Goal: Information Seeking & Learning: Learn about a topic

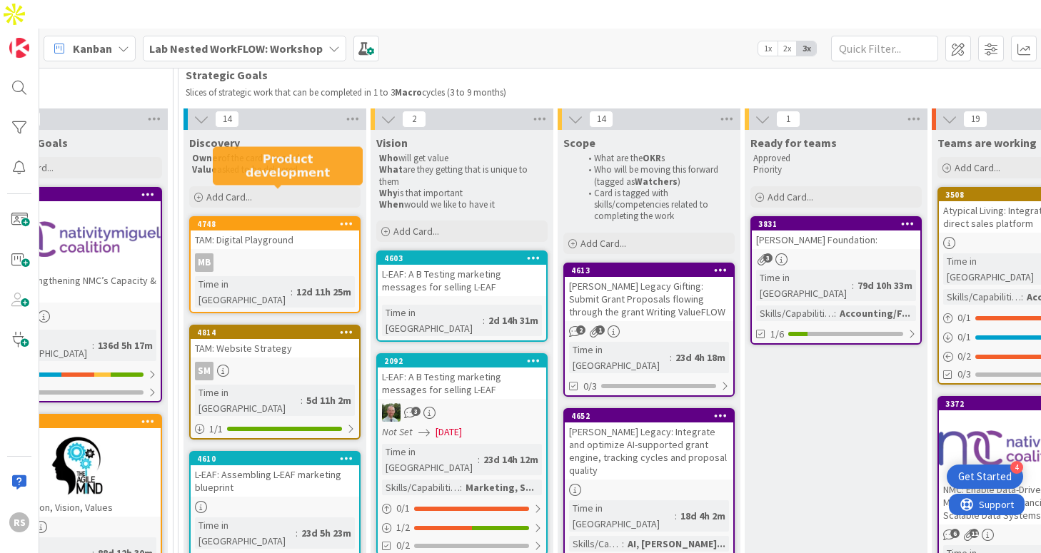
scroll to position [120, 1193]
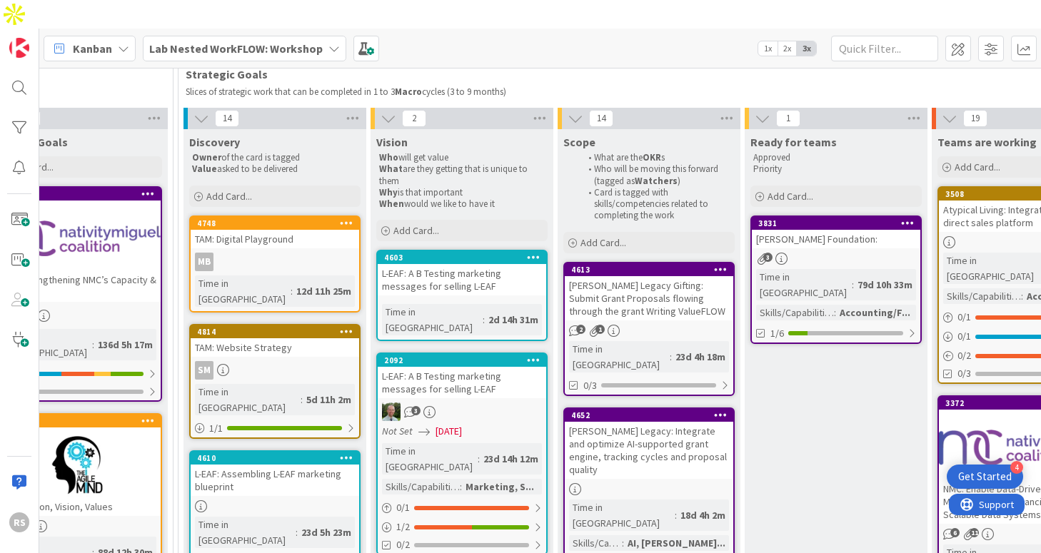
click at [321, 500] on div at bounding box center [275, 506] width 168 height 12
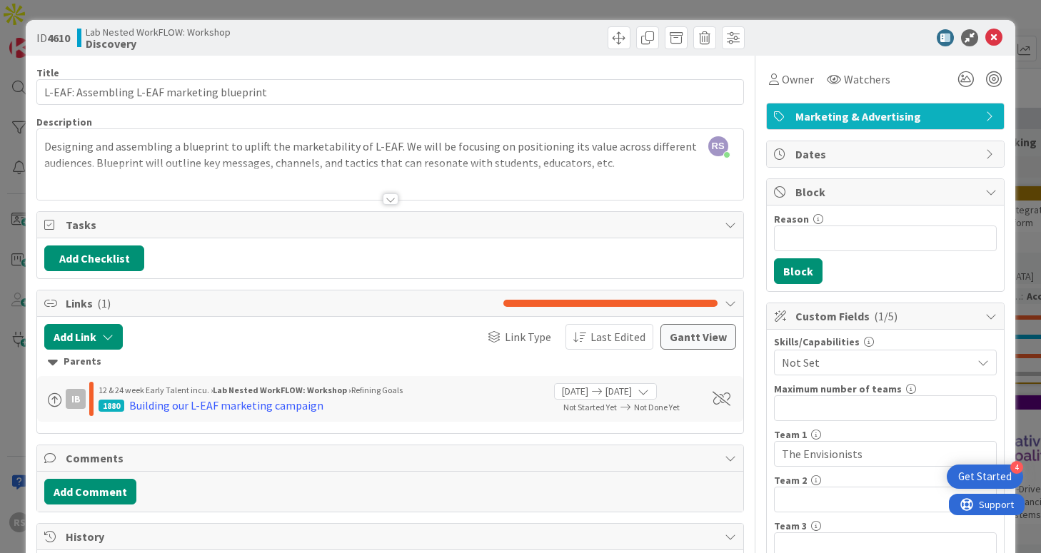
click at [385, 206] on div "Title 43 / 128 L-EAF: Assembling L-EAF marketing blueprint Description RS [PERS…" at bounding box center [389, 526] width 707 height 941
click at [391, 202] on div at bounding box center [391, 198] width 16 height 11
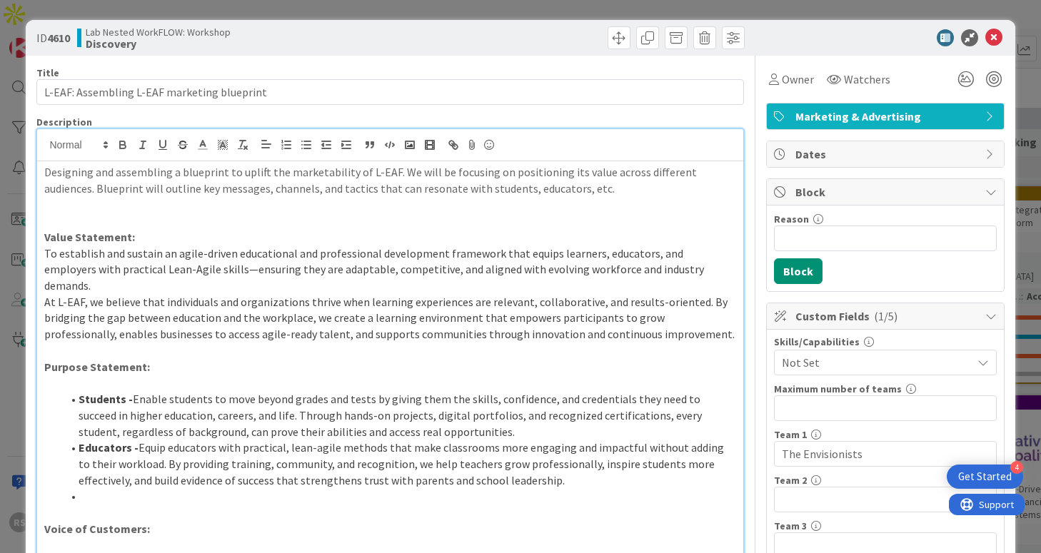
click at [995, 37] on icon at bounding box center [993, 37] width 17 height 17
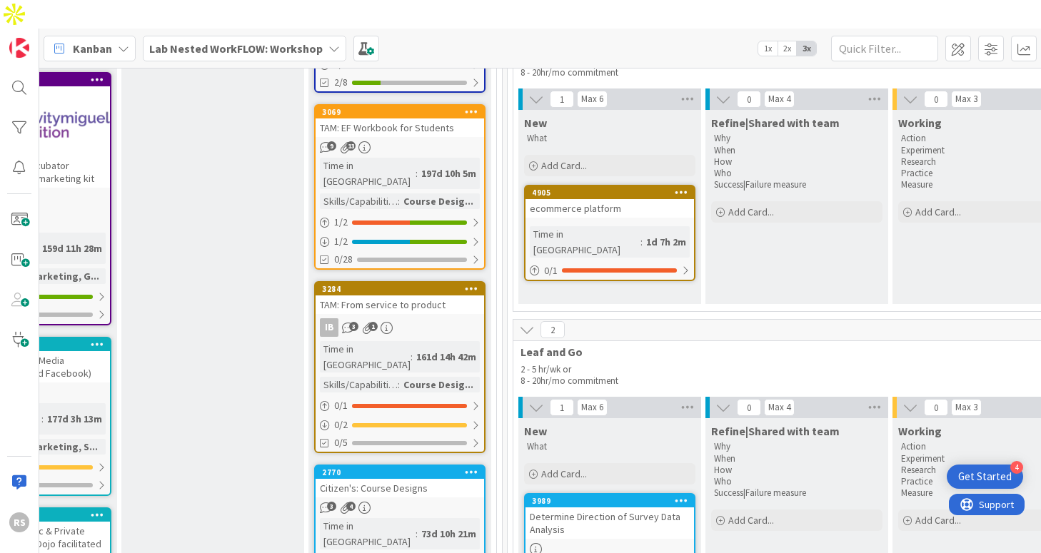
scroll to position [1613, 1816]
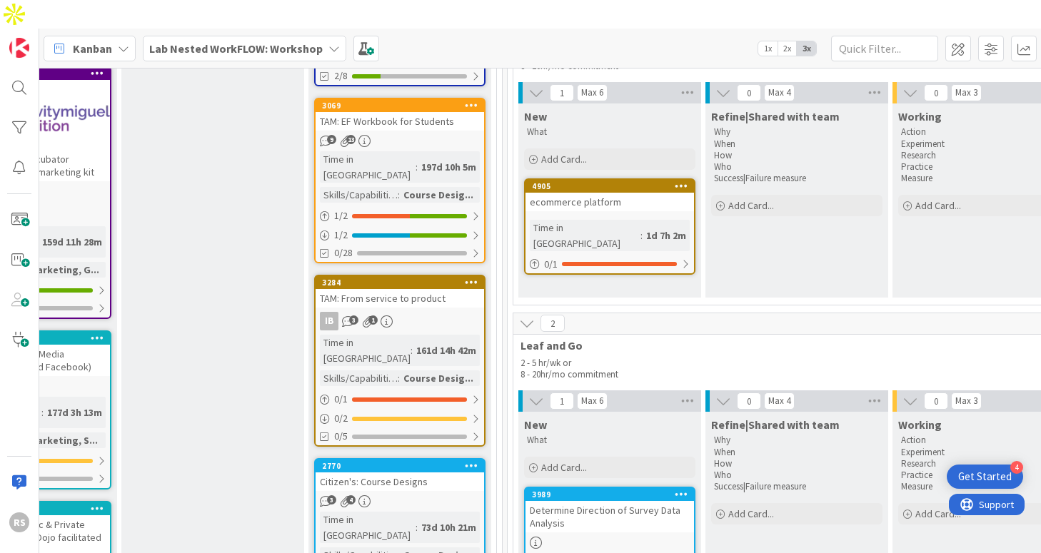
click at [448, 473] on div "Citizen's: Course Designs" at bounding box center [400, 482] width 168 height 19
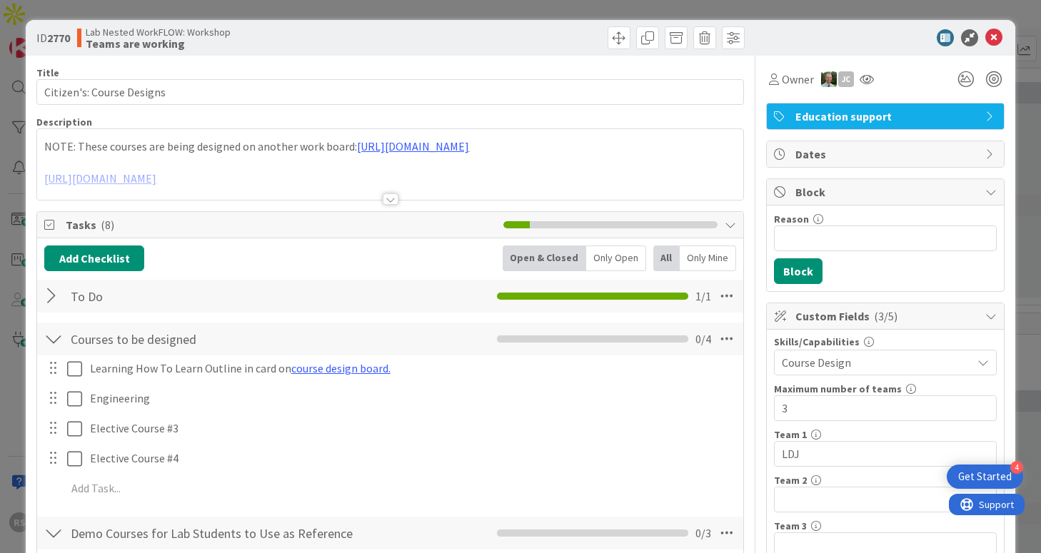
click at [388, 203] on div at bounding box center [391, 198] width 16 height 11
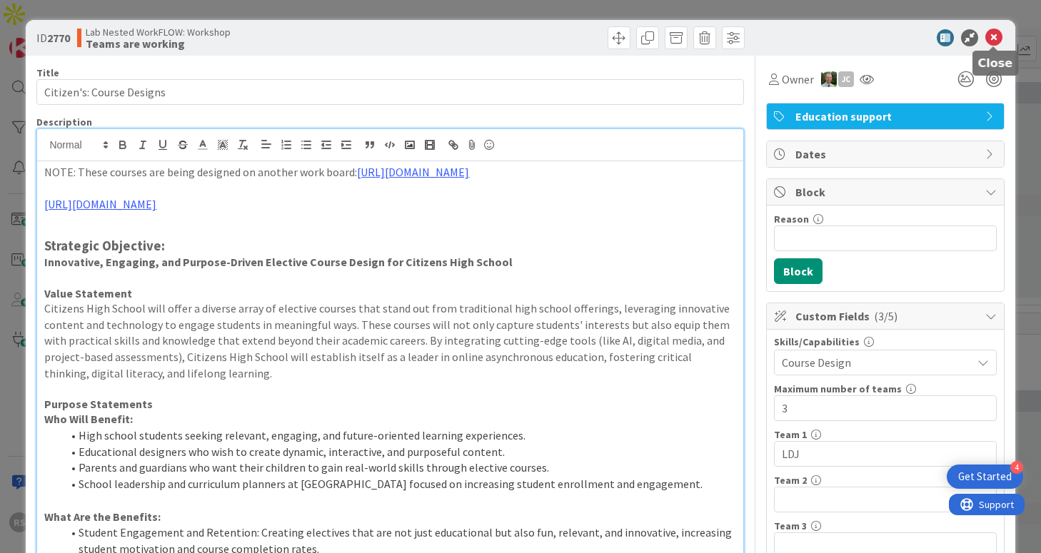
click at [990, 38] on icon at bounding box center [993, 37] width 17 height 17
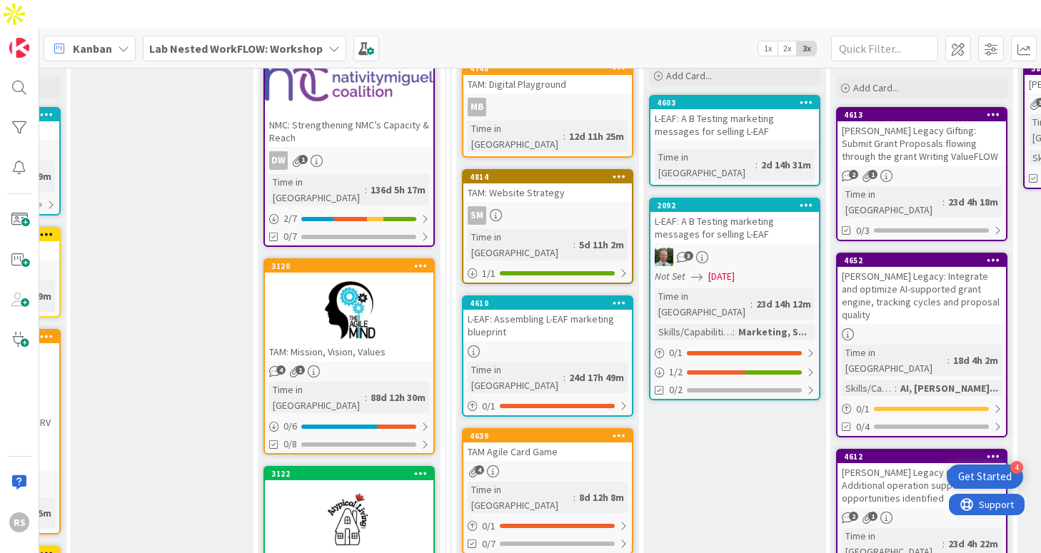
scroll to position [297, 920]
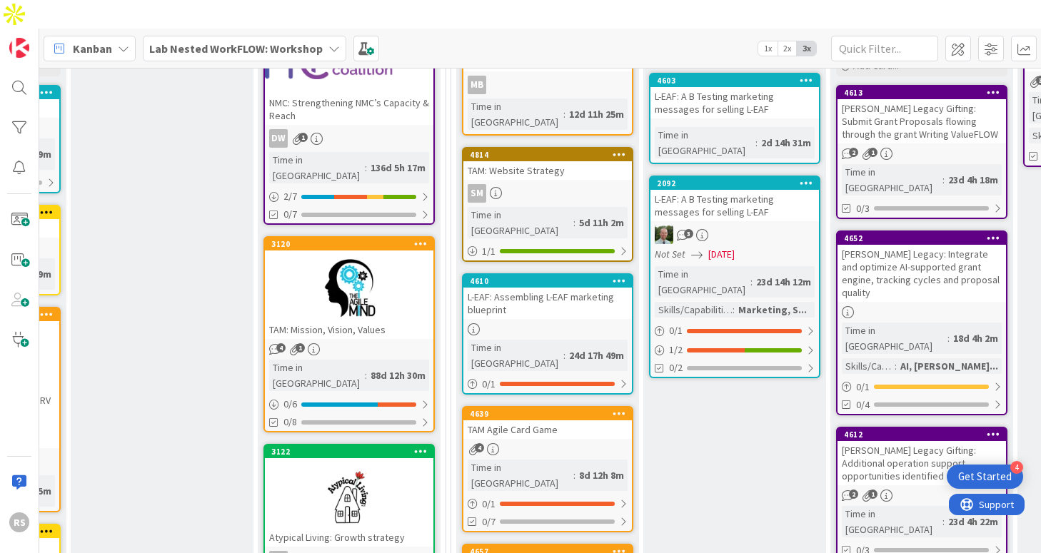
click at [528, 288] on div "L-EAF: Assembling L-EAF marketing blueprint" at bounding box center [547, 303] width 168 height 31
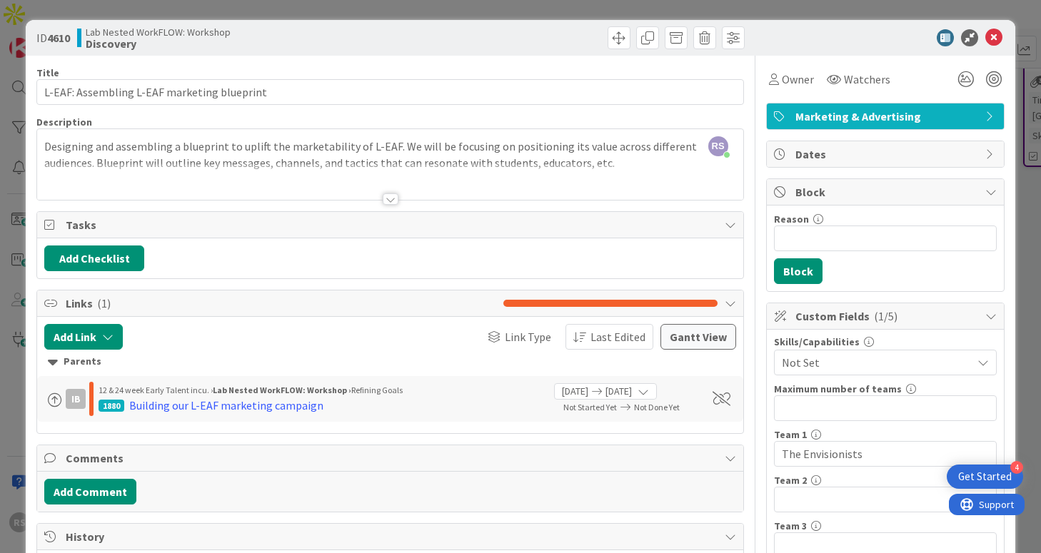
click at [997, 36] on icon at bounding box center [993, 37] width 17 height 17
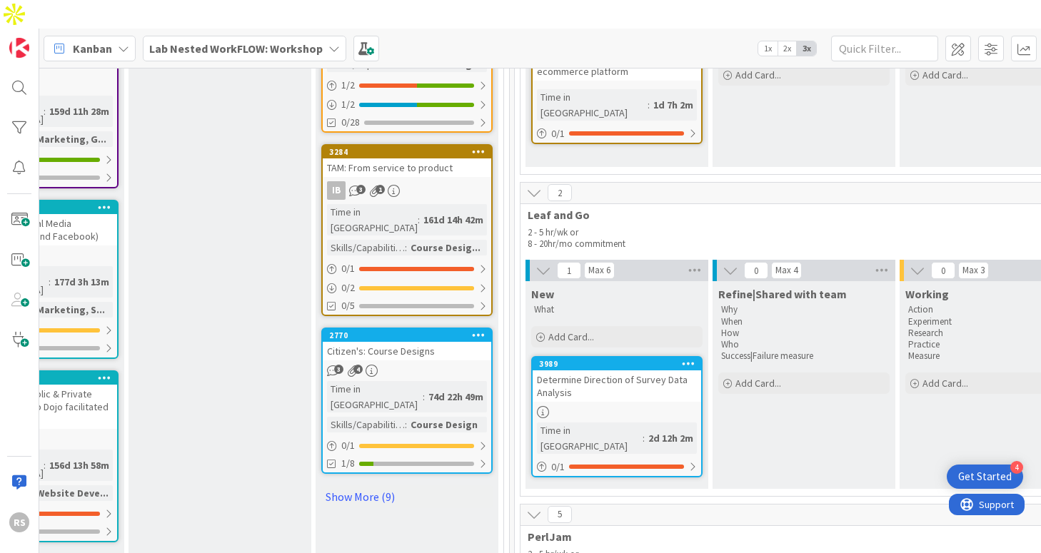
scroll to position [1747, 1809]
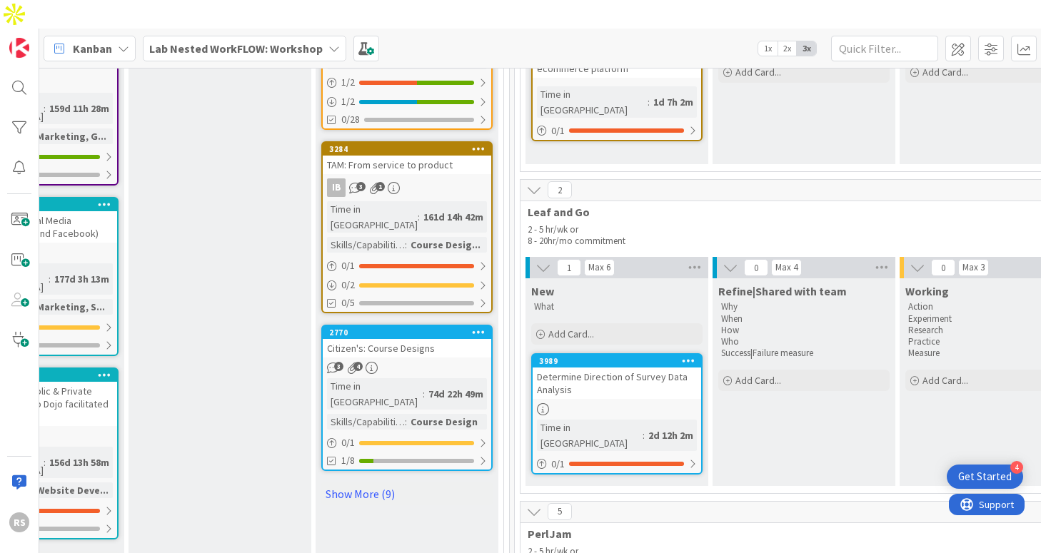
click at [434, 362] on div "3 4" at bounding box center [407, 368] width 168 height 12
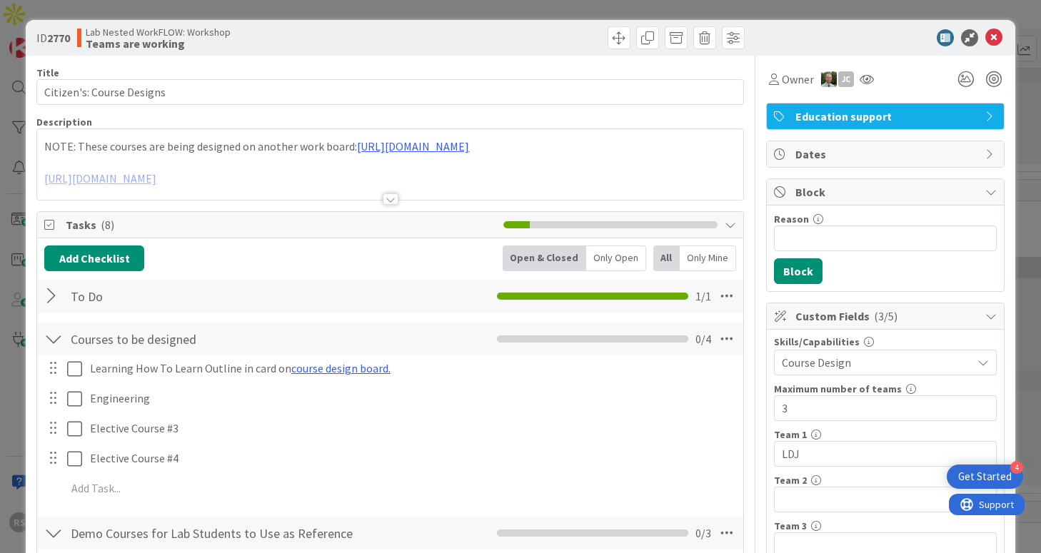
click at [390, 203] on div at bounding box center [391, 198] width 16 height 11
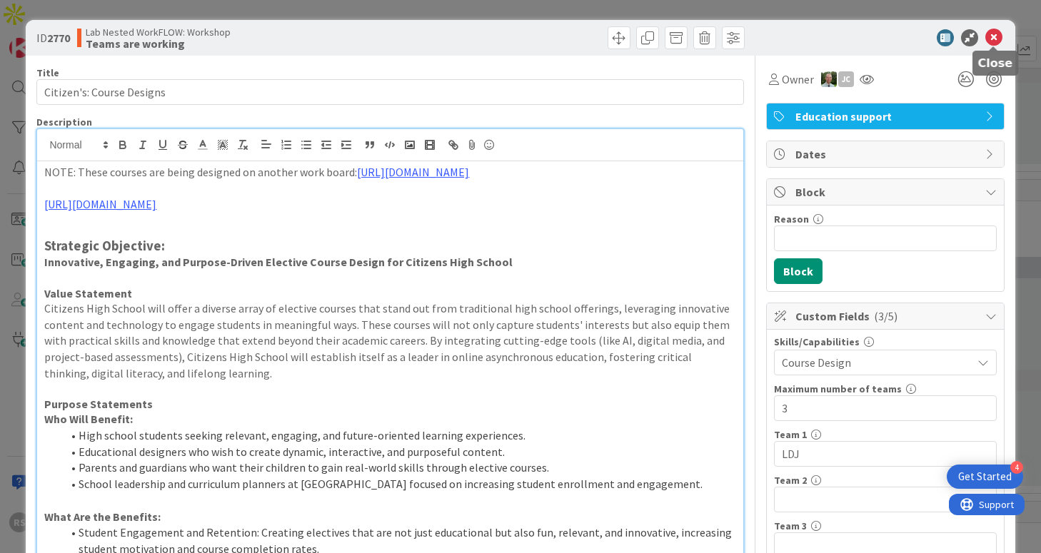
click at [997, 37] on icon at bounding box center [993, 37] width 17 height 17
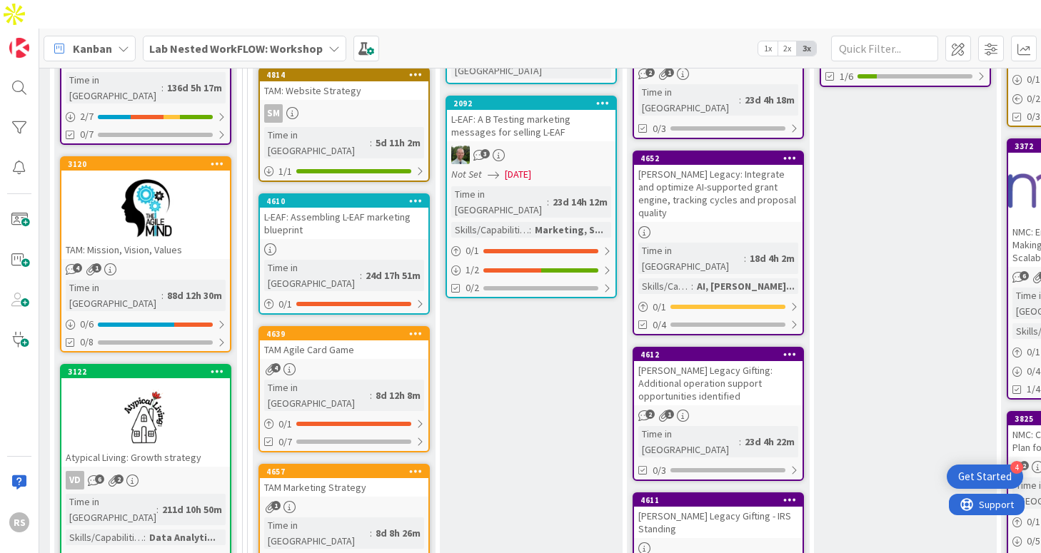
scroll to position [405, 1124]
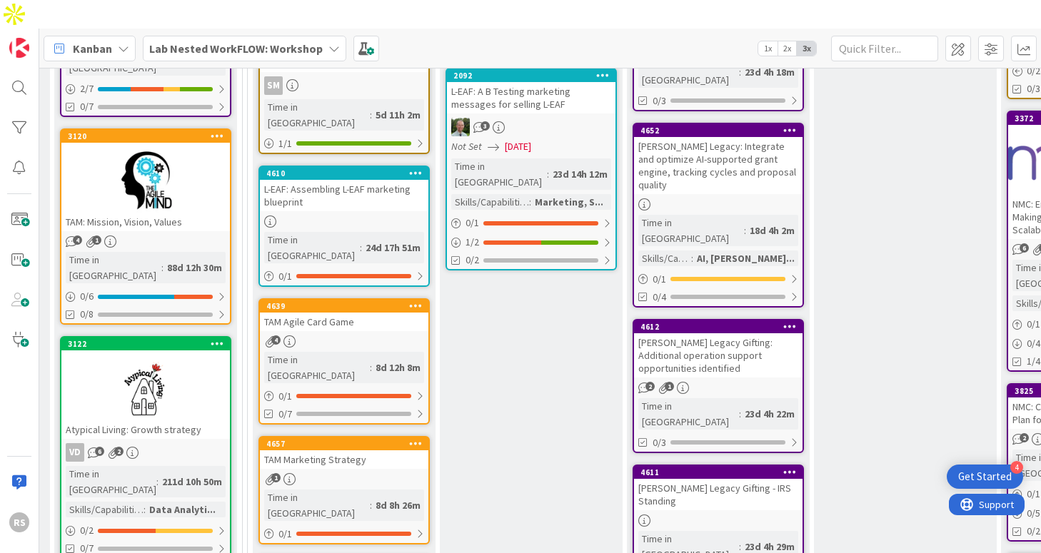
click at [365, 166] on div "4610 L-EAF: Assembling L-EAF marketing blueprint Time in Column : 24d 17h 51m 0…" at bounding box center [343, 226] width 171 height 121
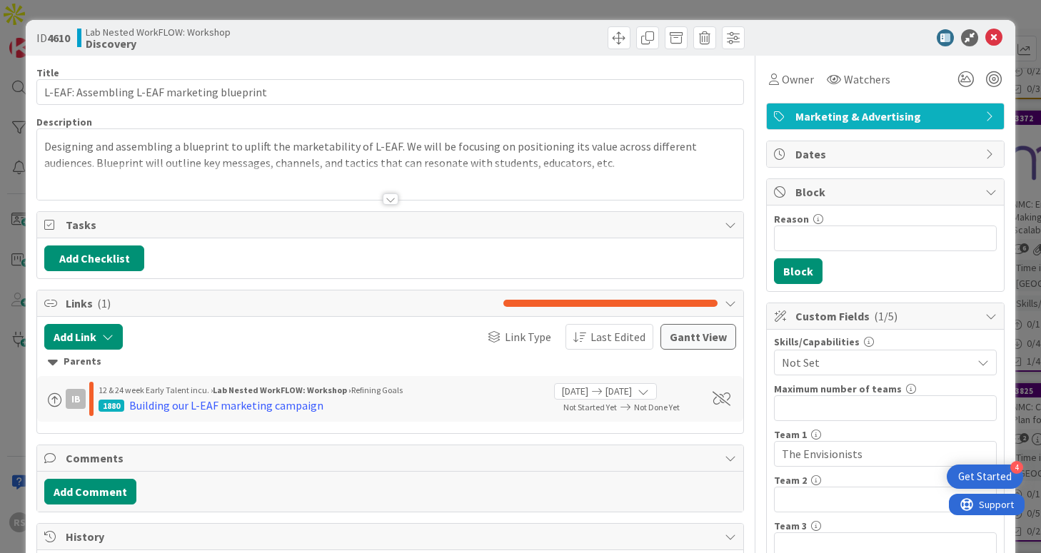
click at [388, 196] on div at bounding box center [391, 198] width 16 height 11
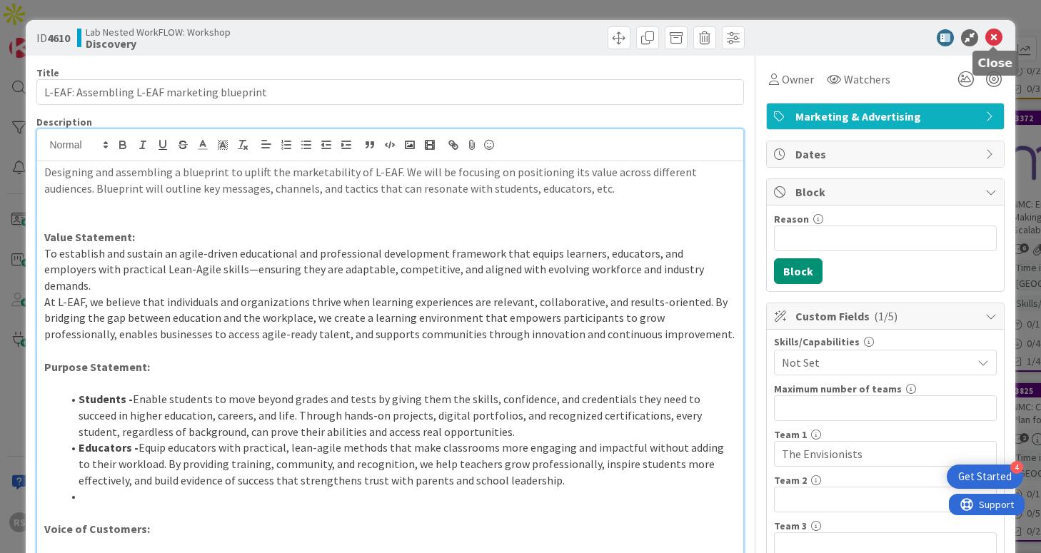
click at [997, 32] on icon at bounding box center [993, 37] width 17 height 17
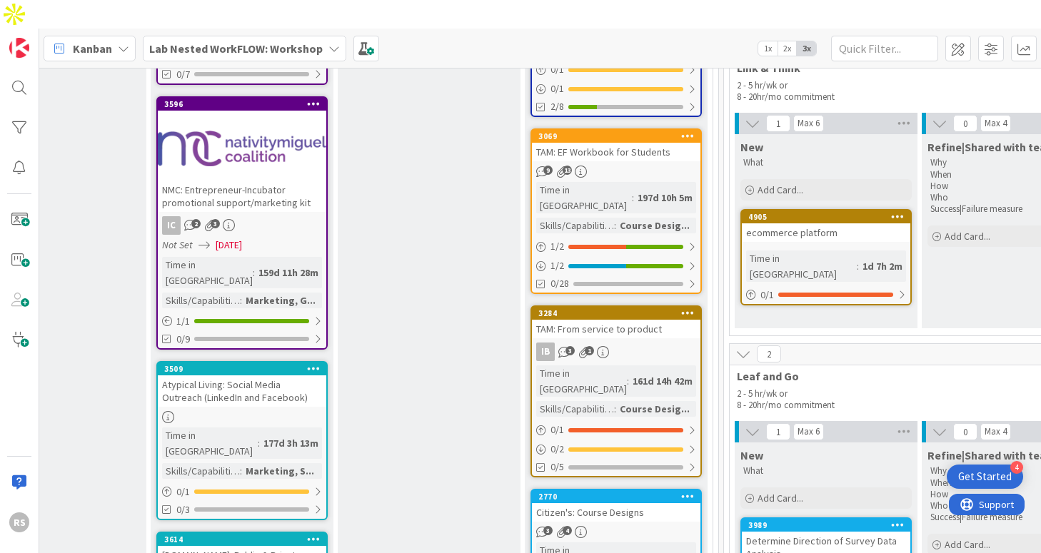
scroll to position [1584, 1600]
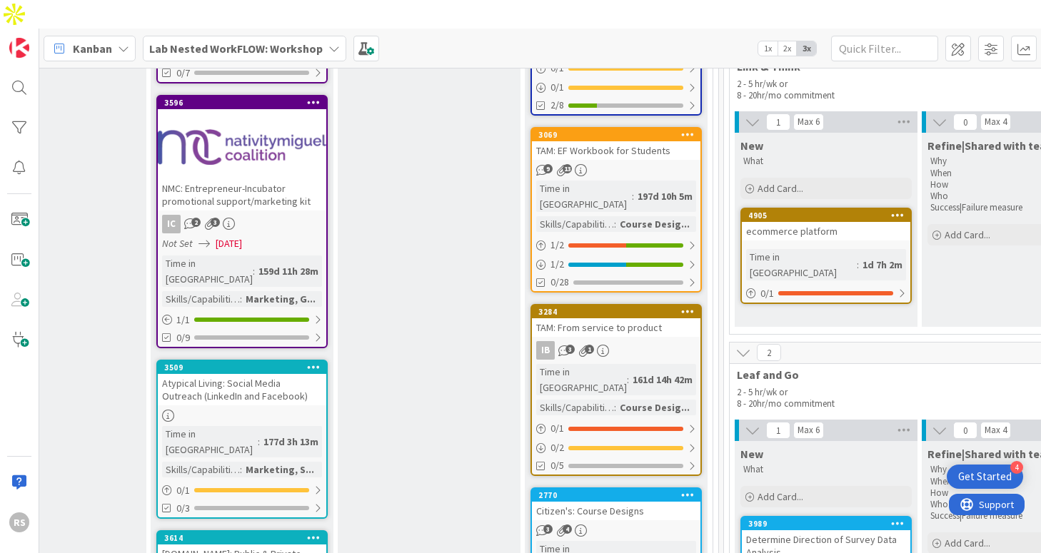
click at [668, 502] on div "Citizen's: Course Designs" at bounding box center [616, 511] width 168 height 19
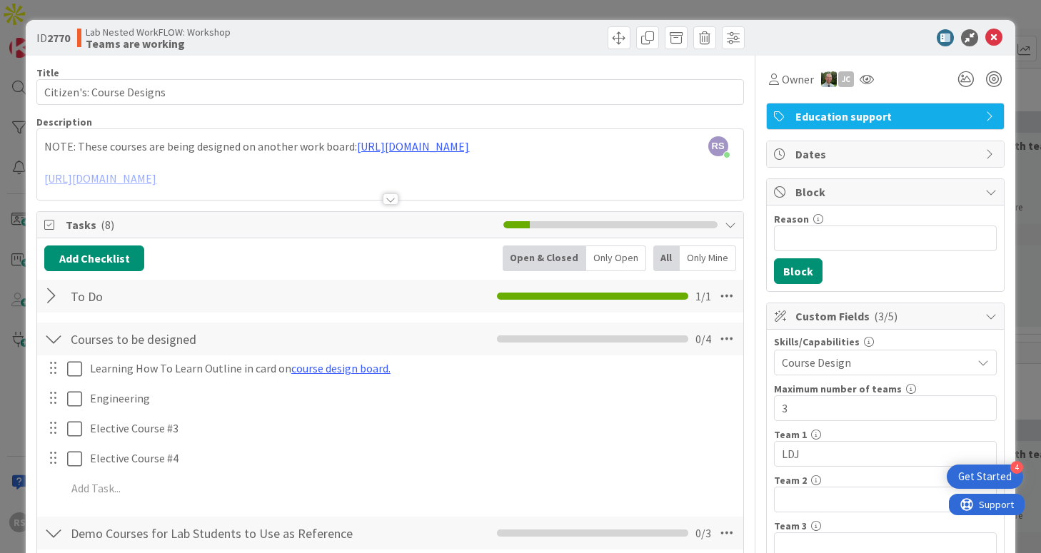
click at [390, 198] on div at bounding box center [391, 198] width 16 height 11
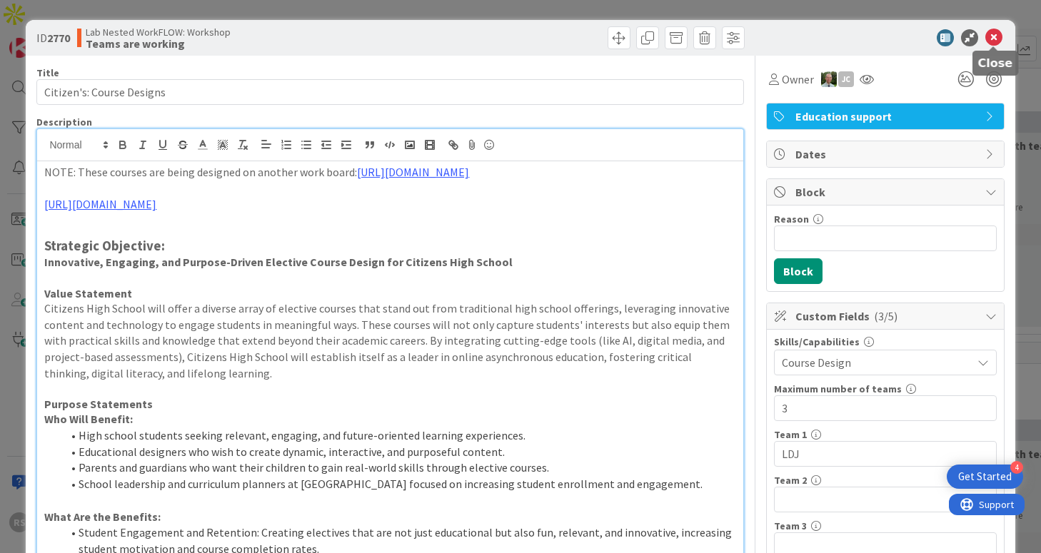
click at [989, 39] on icon at bounding box center [993, 37] width 17 height 17
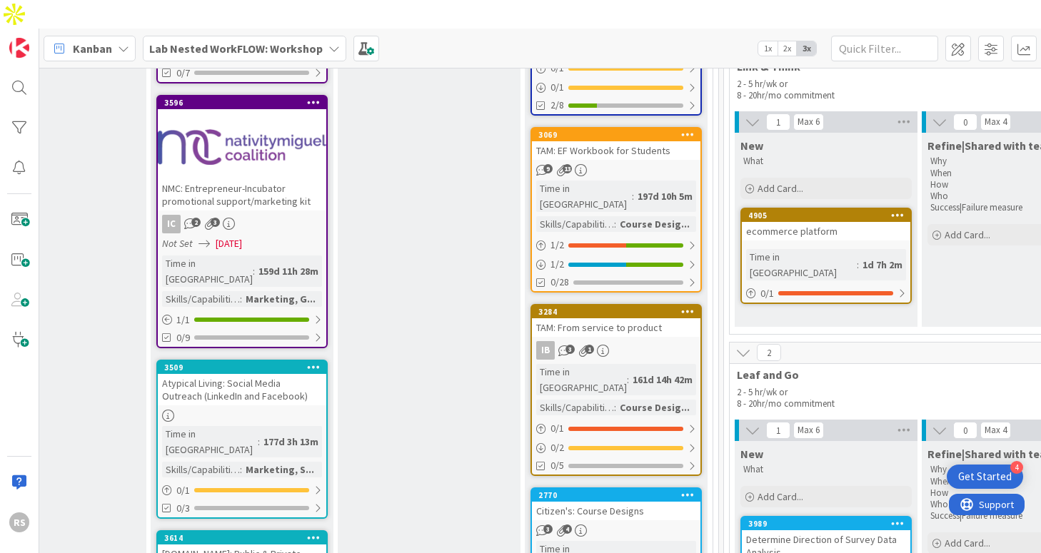
click at [640, 502] on div "Citizen's: Course Designs" at bounding box center [616, 511] width 168 height 19
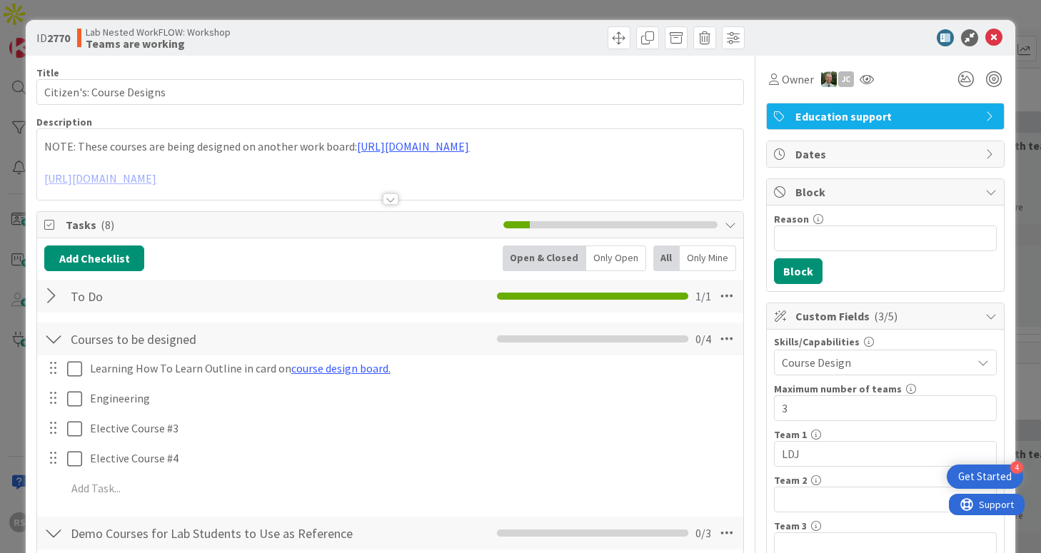
click at [384, 201] on div at bounding box center [391, 198] width 16 height 11
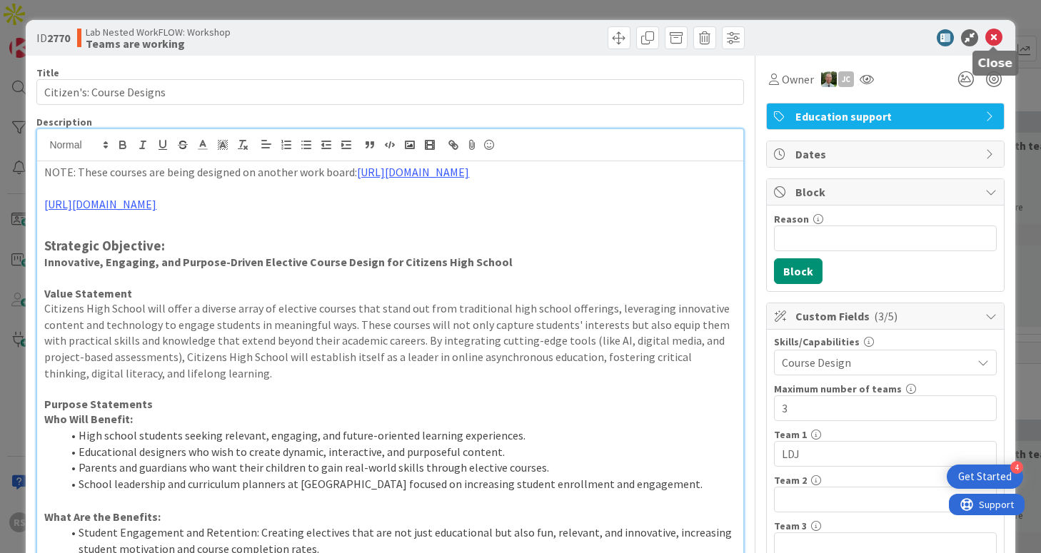
click at [994, 38] on icon at bounding box center [993, 37] width 17 height 17
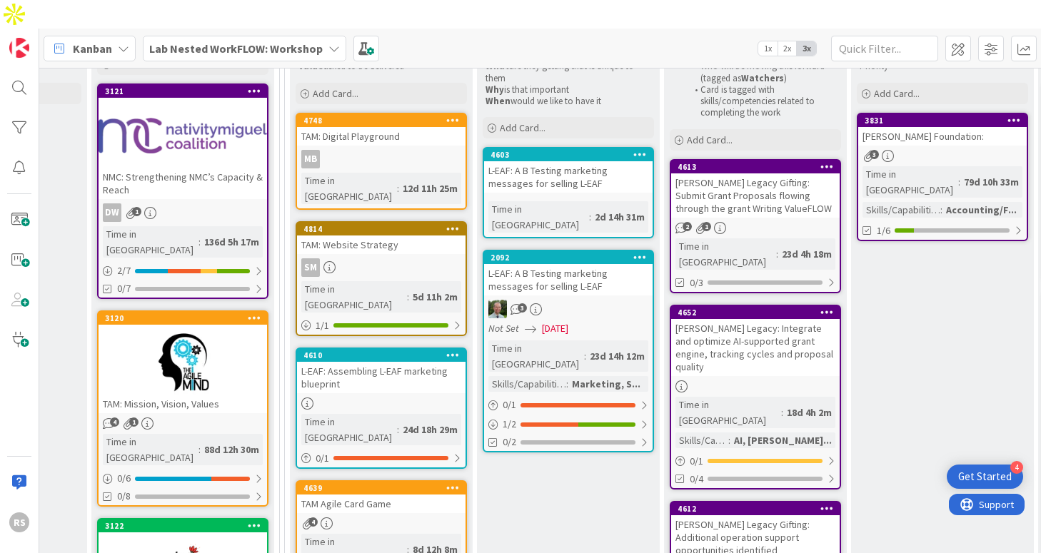
scroll to position [208, 1087]
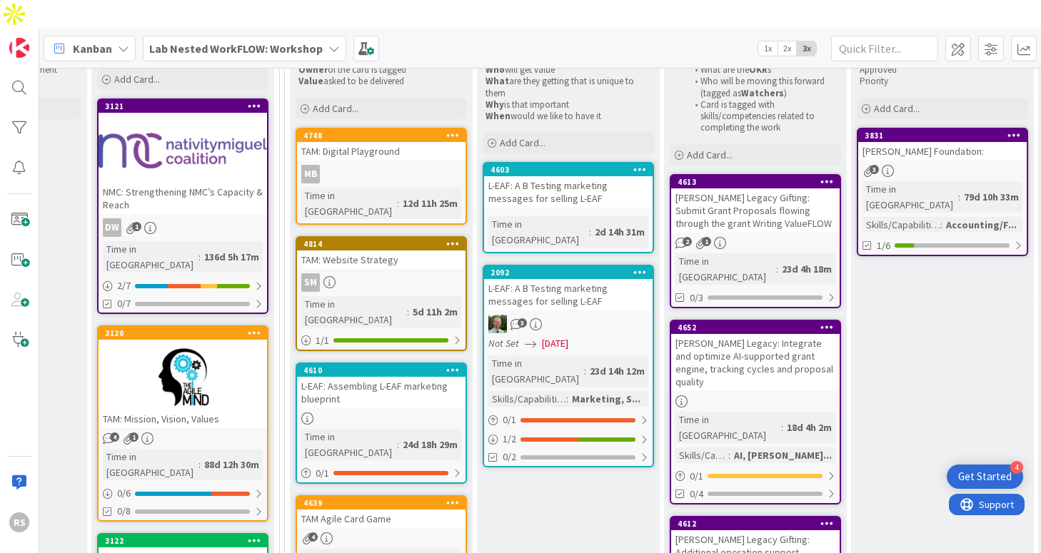
click at [415, 377] on div "L-EAF: Assembling L-EAF marketing blueprint" at bounding box center [381, 392] width 168 height 31
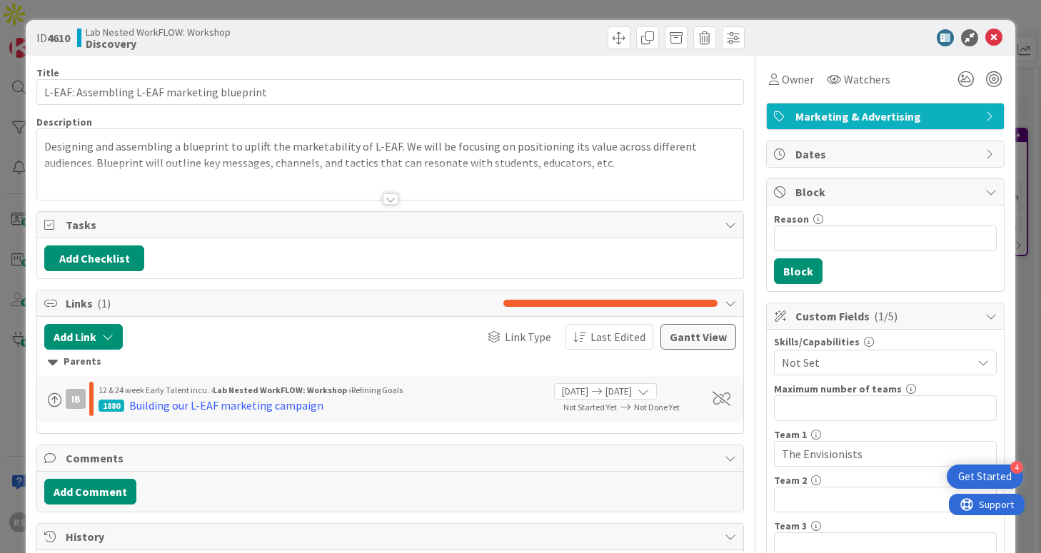
click at [391, 199] on div at bounding box center [391, 198] width 16 height 11
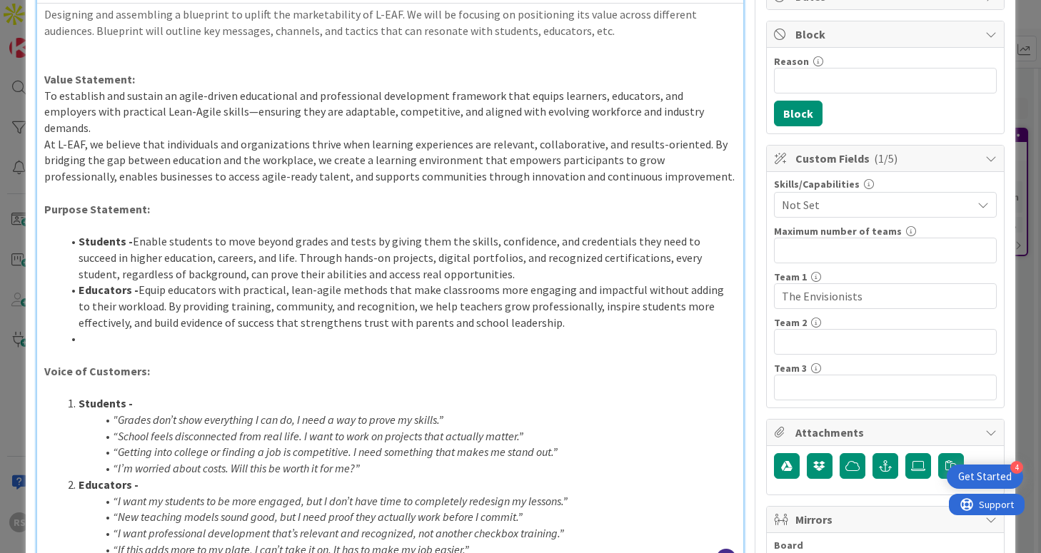
scroll to position [161, 0]
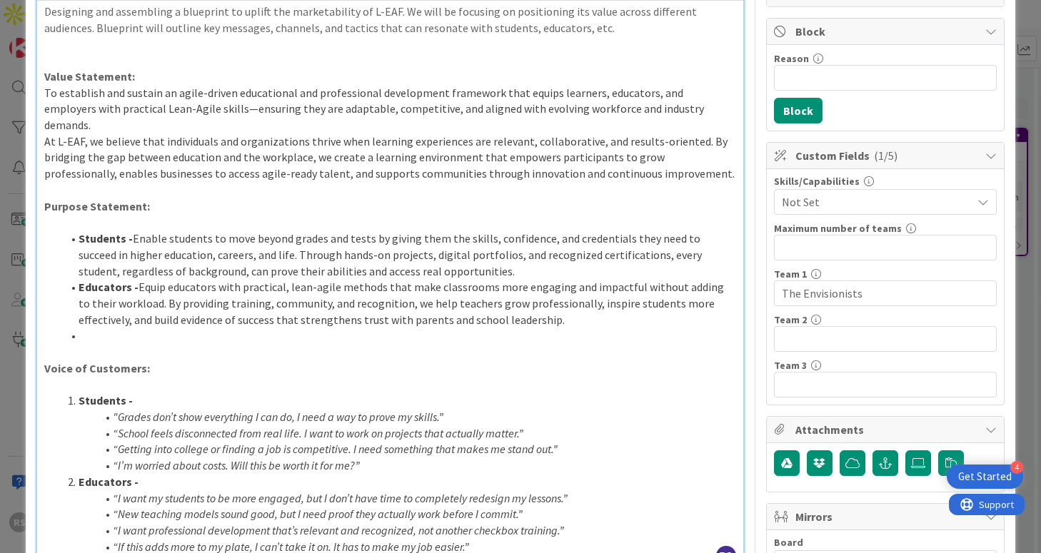
click at [533, 306] on li "Educators - Equip educators with practical, lean-agile methods that make classr…" at bounding box center [398, 303] width 674 height 49
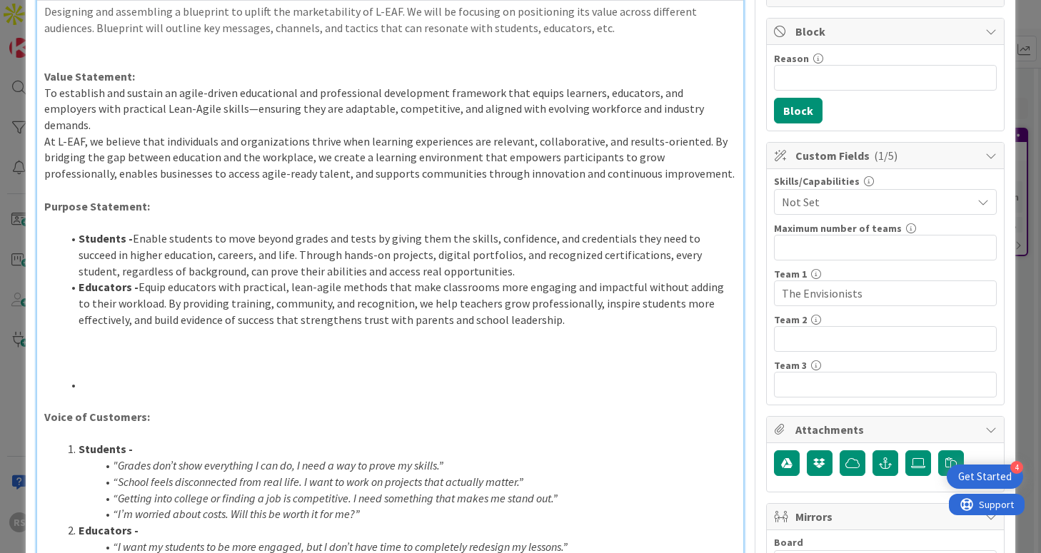
drag, startPoint x: 129, startPoint y: 365, endPoint x: 57, endPoint y: 363, distance: 72.1
click at [57, 377] on ol at bounding box center [389, 385] width 691 height 16
drag, startPoint x: 127, startPoint y: 366, endPoint x: 29, endPoint y: 363, distance: 97.9
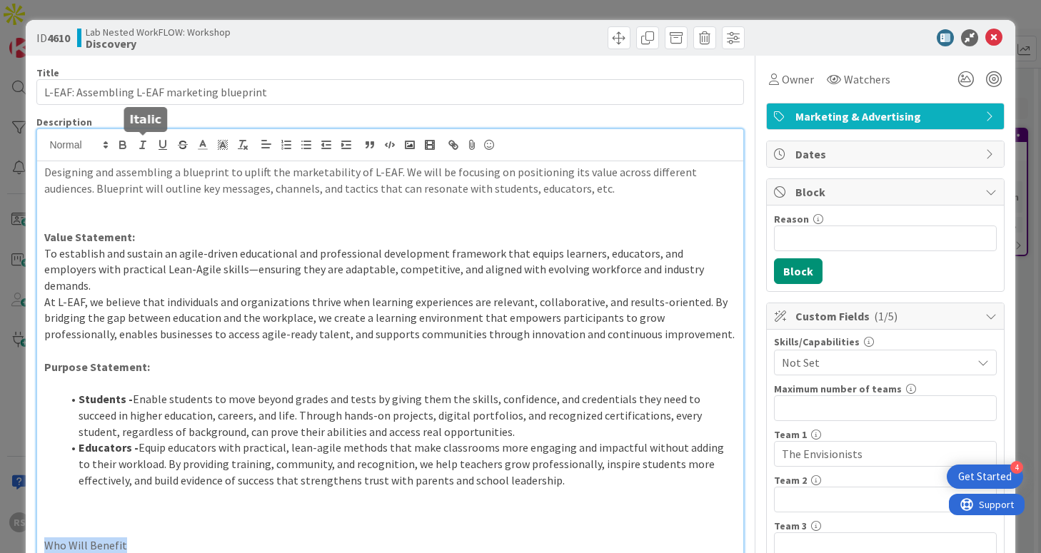
click at [126, 143] on icon "button" at bounding box center [122, 144] width 13 height 13
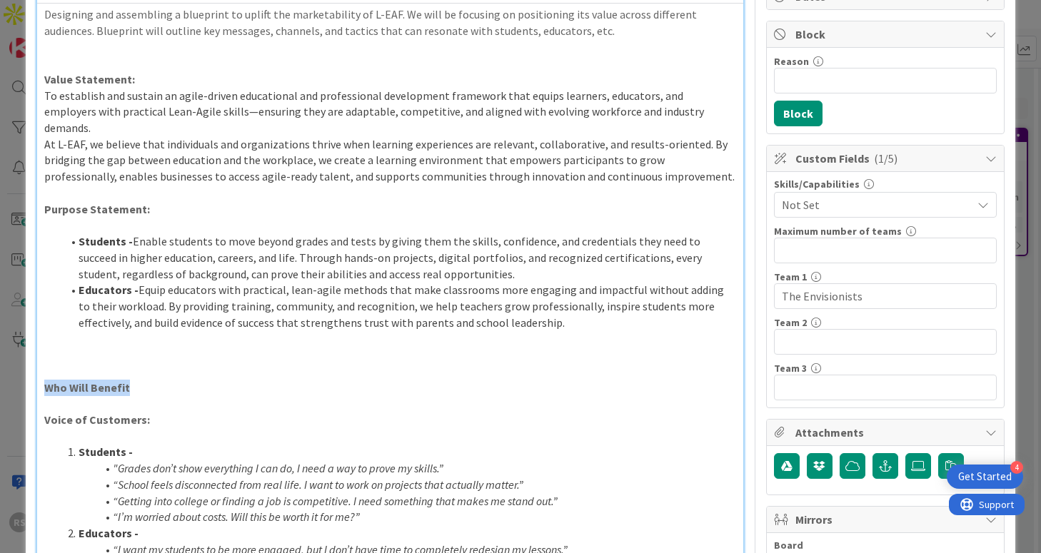
scroll to position [188, 0]
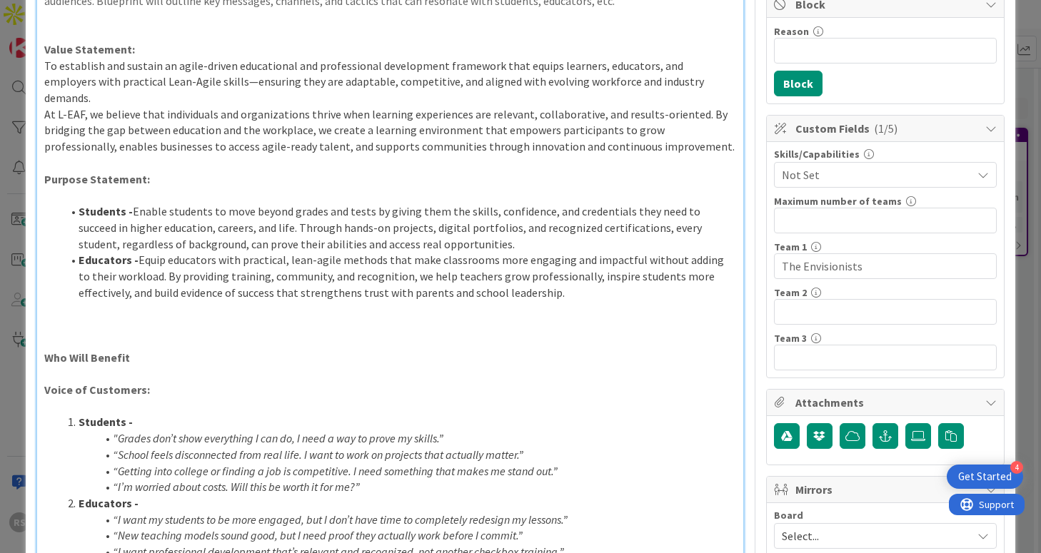
click at [182, 333] on p at bounding box center [389, 341] width 691 height 16
click at [181, 350] on p "Who Will Benefit" at bounding box center [389, 358] width 691 height 16
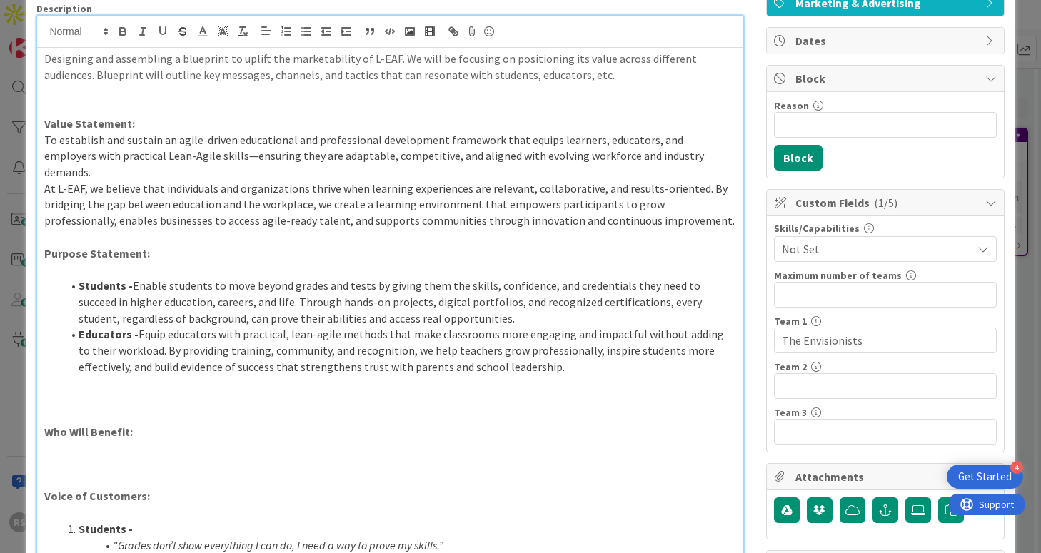
scroll to position [55, 0]
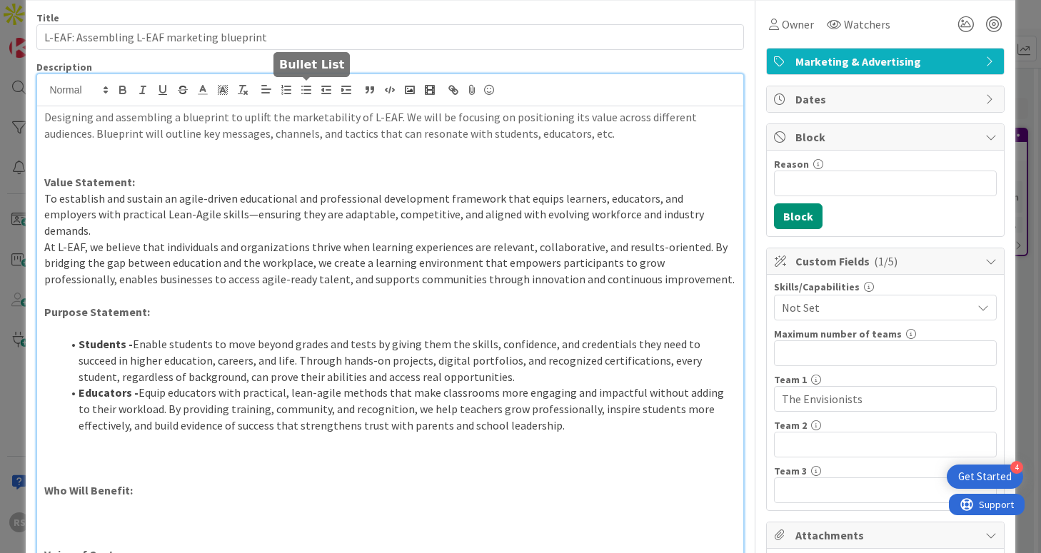
click at [303, 88] on icon "button" at bounding box center [306, 90] width 13 height 13
click at [318, 450] on p at bounding box center [389, 458] width 691 height 16
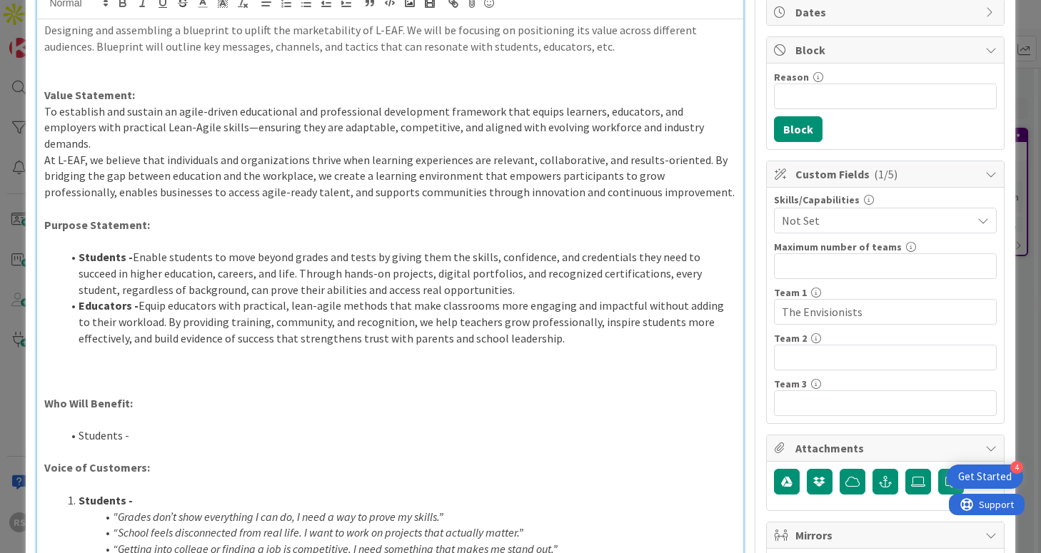
scroll to position [156, 0]
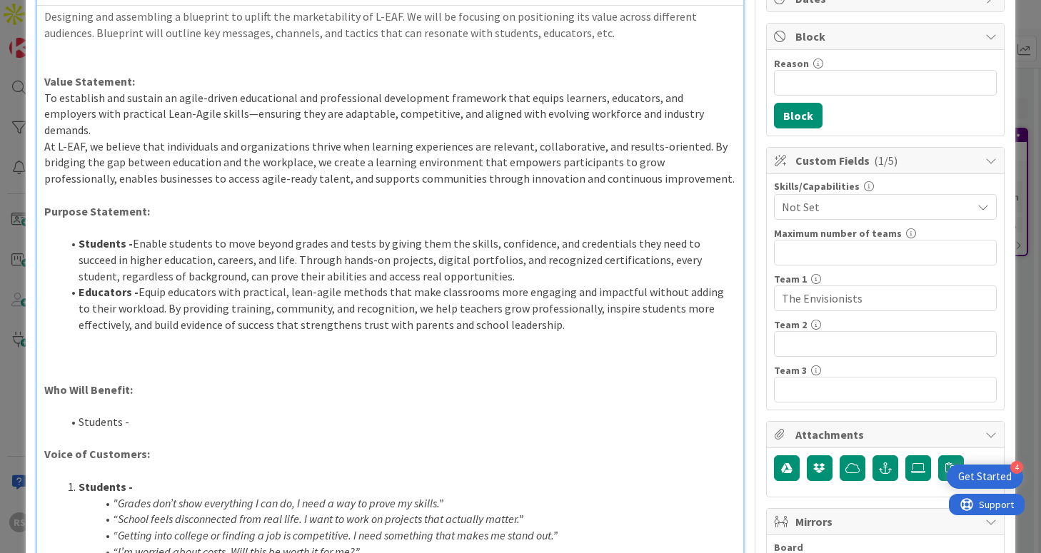
click at [313, 430] on p at bounding box center [389, 438] width 691 height 16
click at [226, 414] on li "Students -" at bounding box center [398, 422] width 674 height 16
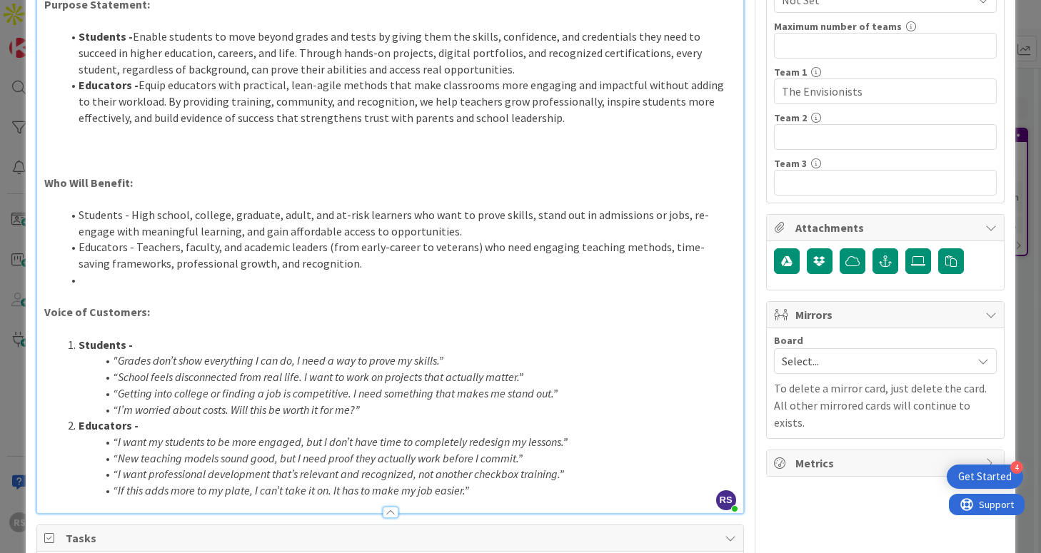
scroll to position [381, 0]
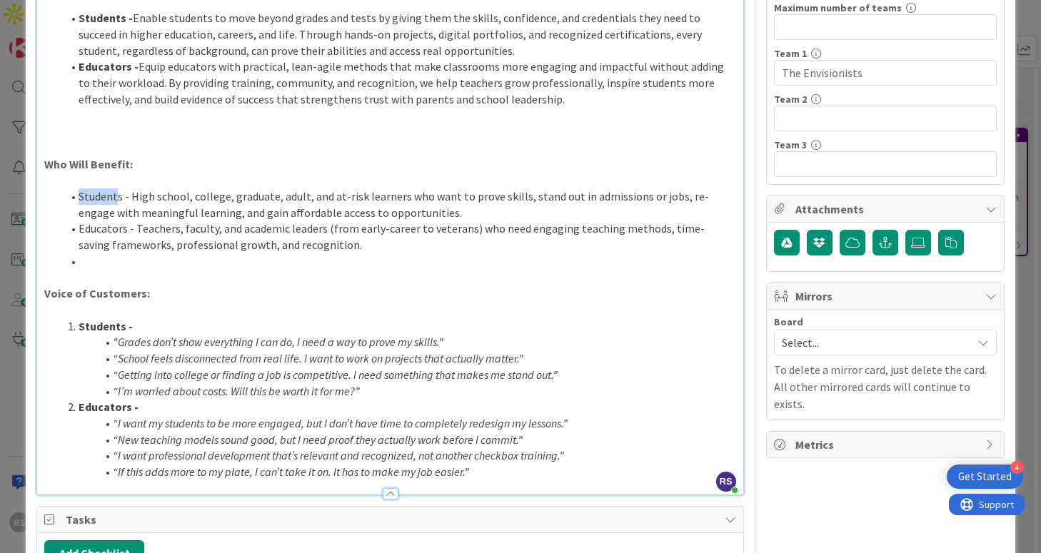
drag, startPoint x: 79, startPoint y: 181, endPoint x: 119, endPoint y: 183, distance: 39.3
click at [119, 188] on li "Students - High school, college, graduate, adult, and at-risk learners who want…" at bounding box center [398, 204] width 674 height 32
drag, startPoint x: 81, startPoint y: 181, endPoint x: 120, endPoint y: 183, distance: 38.6
click at [120, 188] on li "Students - High school, college, graduate, adult, and at-risk learners who want…" at bounding box center [398, 204] width 674 height 32
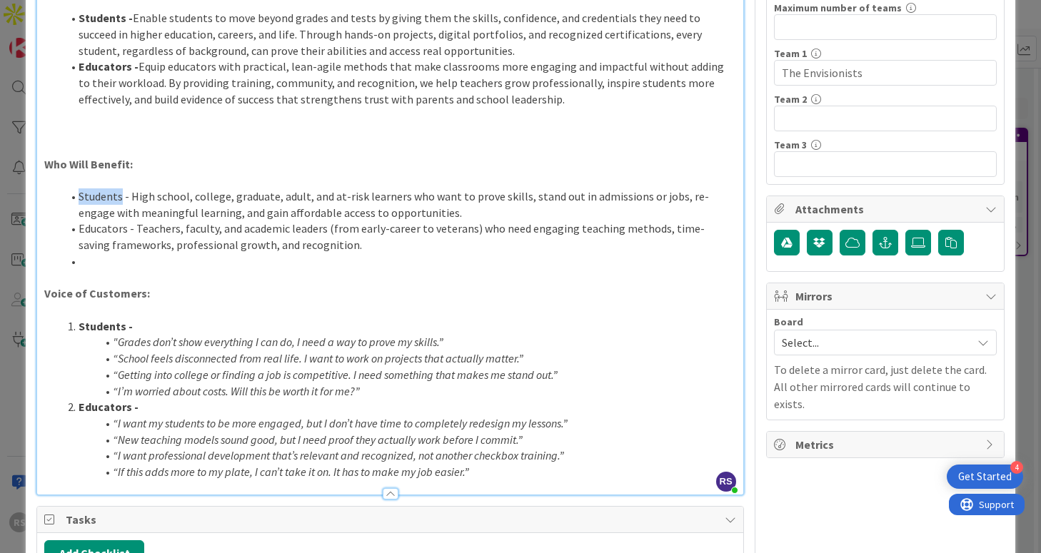
scroll to position [0, 0]
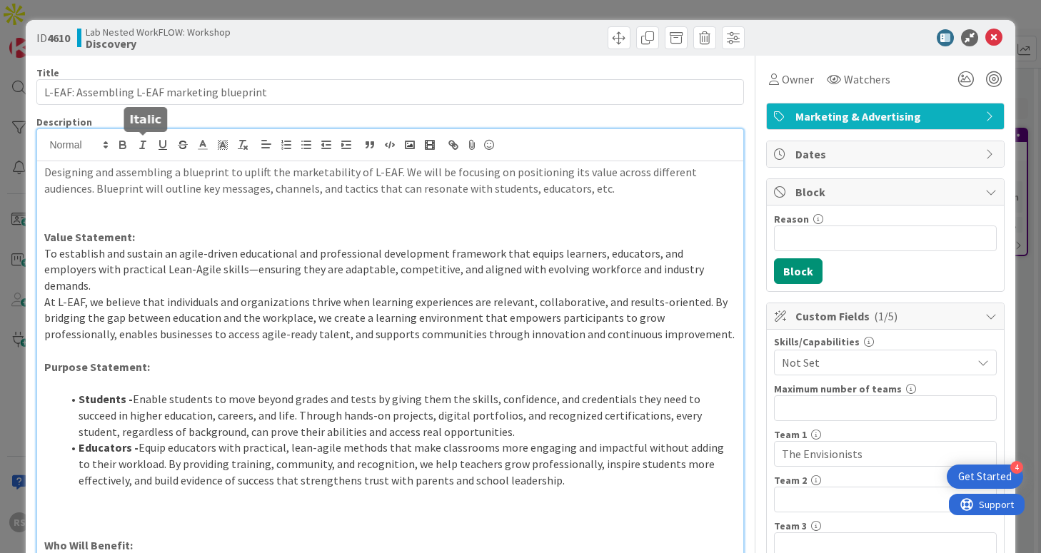
click at [126, 147] on icon "button" at bounding box center [122, 144] width 13 height 13
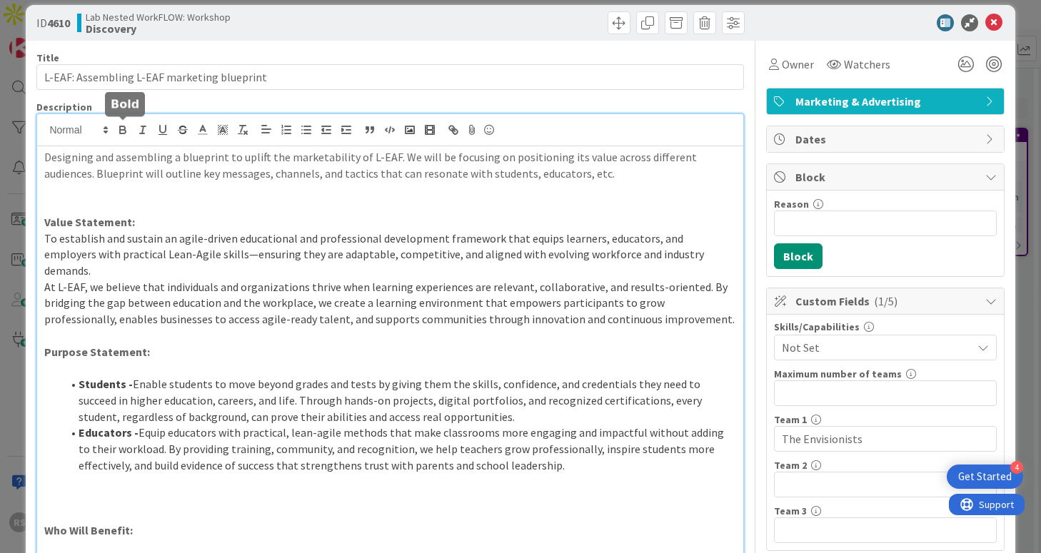
click at [123, 130] on icon "button" at bounding box center [123, 132] width 6 height 4
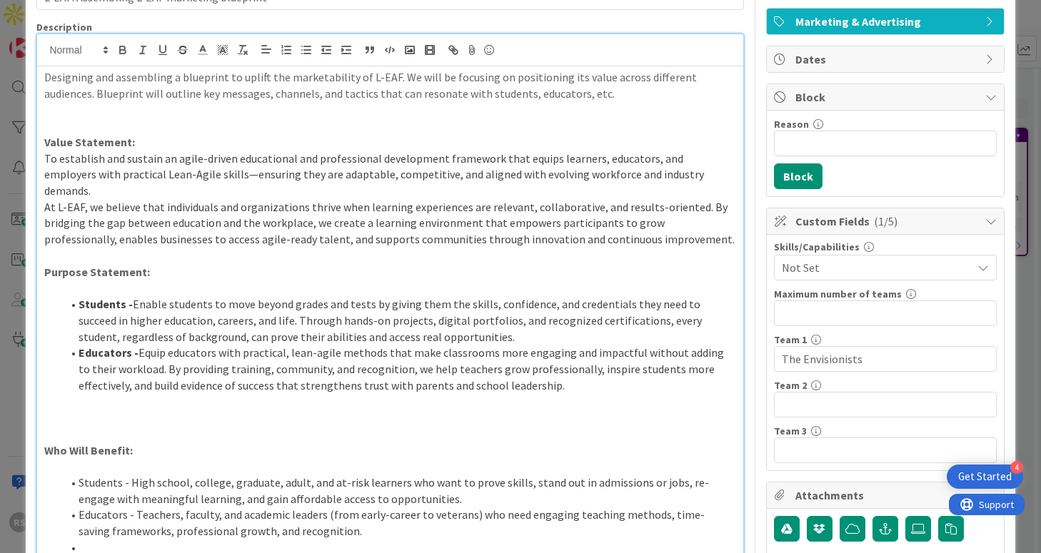
scroll to position [99, 0]
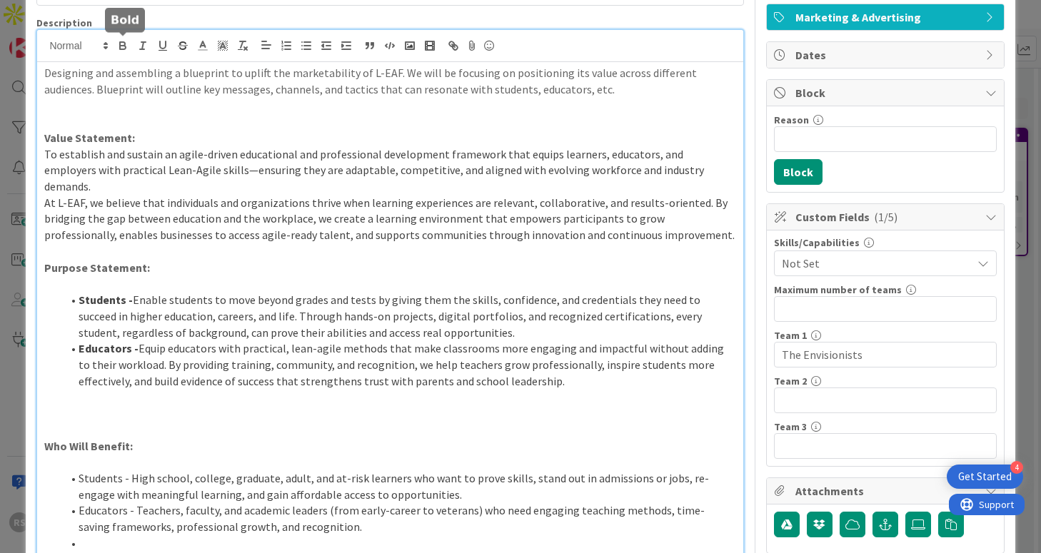
click at [116, 39] on icon "button" at bounding box center [122, 45] width 13 height 13
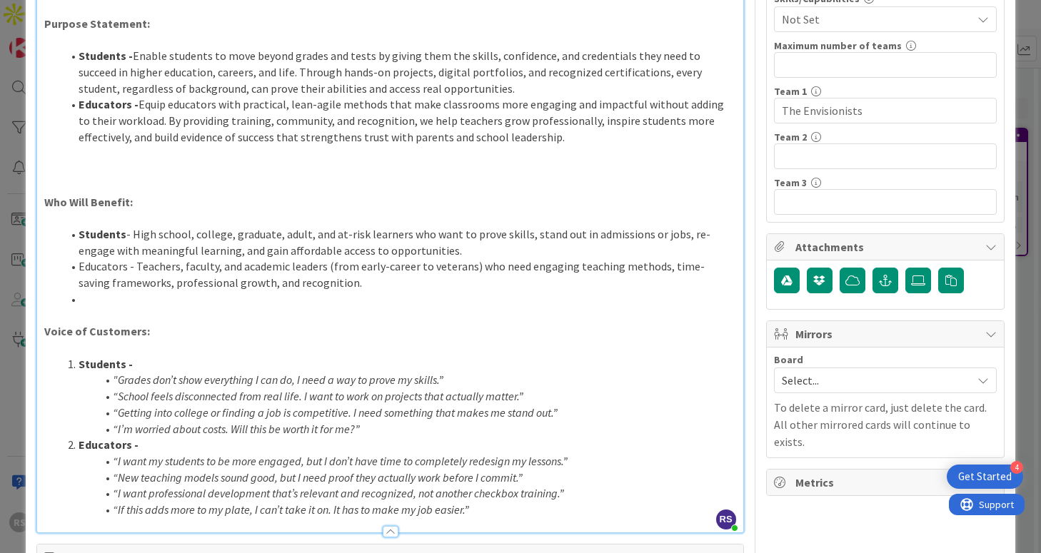
scroll to position [350, 0]
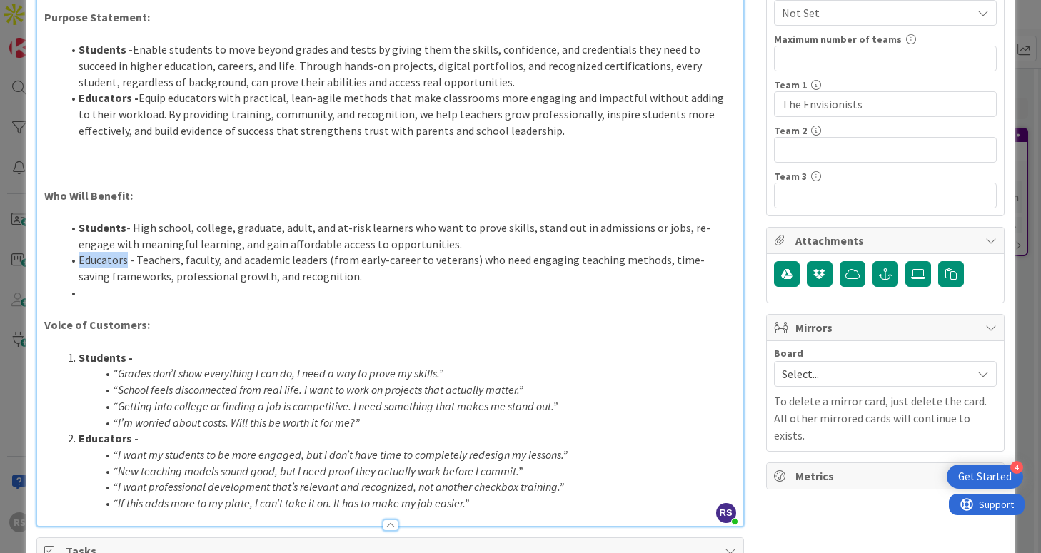
drag, startPoint x: 83, startPoint y: 246, endPoint x: 124, endPoint y: 248, distance: 41.5
click at [124, 252] on li "Educators - Teachers, faculty, and academic leaders (from early-career to veter…" at bounding box center [398, 268] width 674 height 32
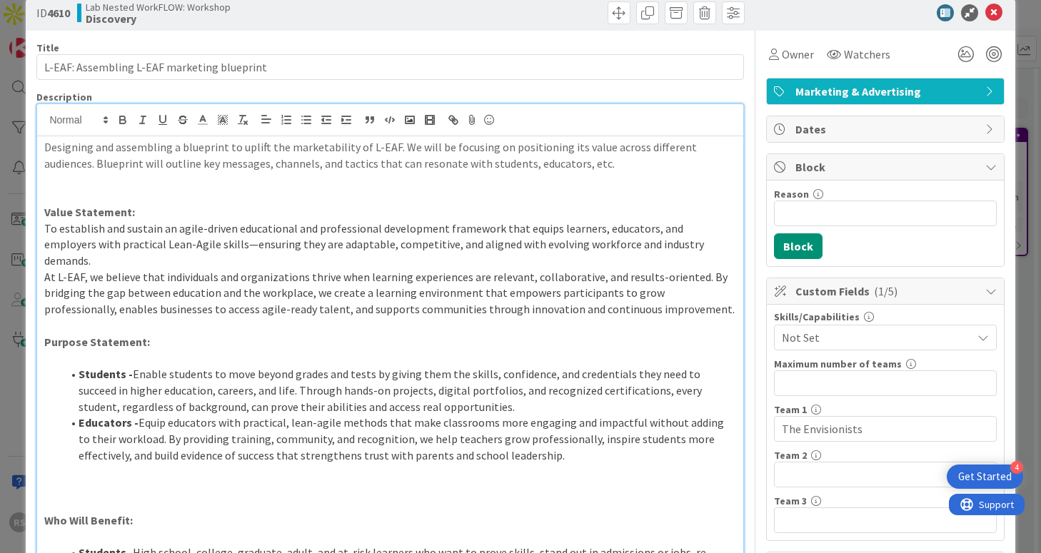
scroll to position [0, 0]
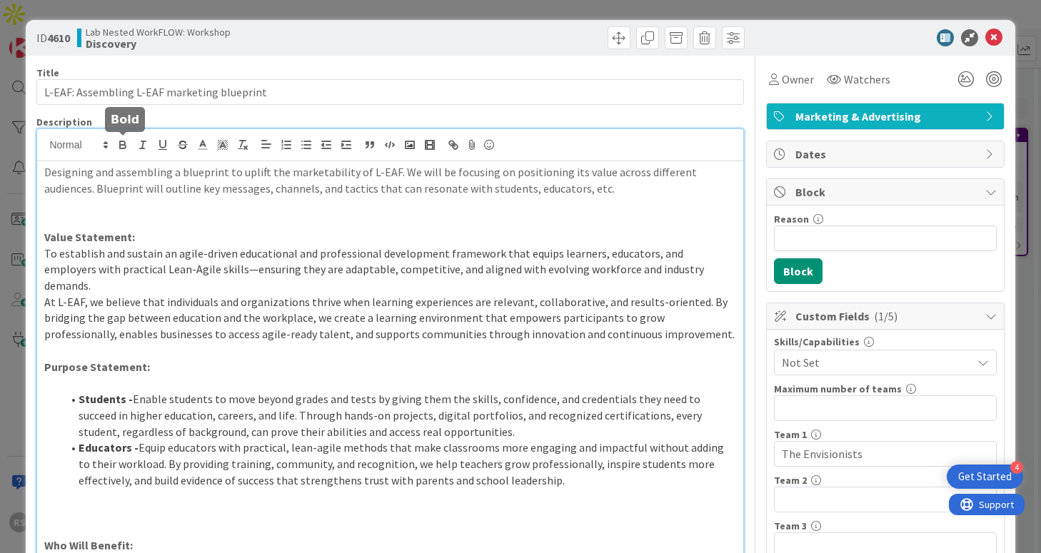
click at [126, 142] on icon "button" at bounding box center [122, 144] width 13 height 13
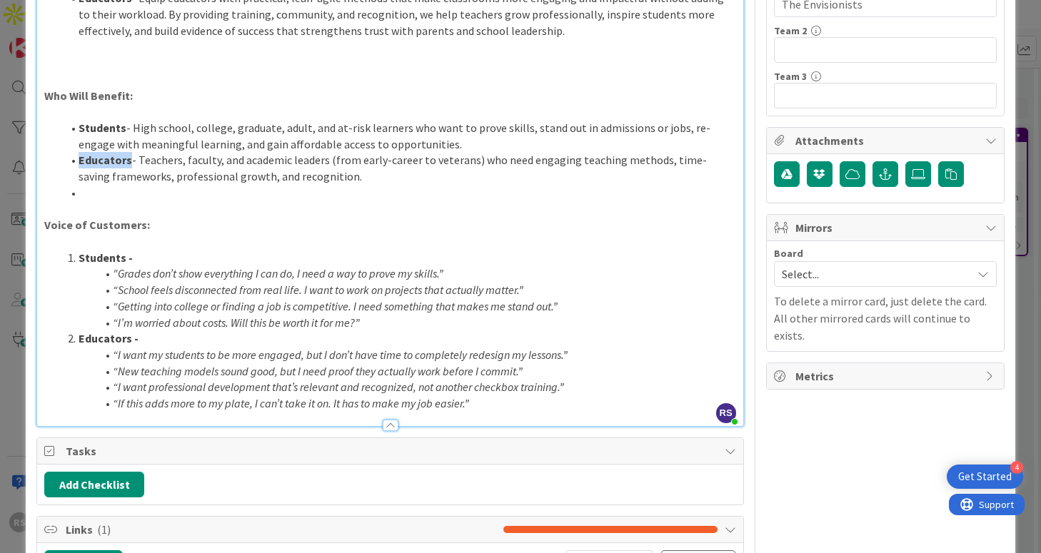
scroll to position [460, 0]
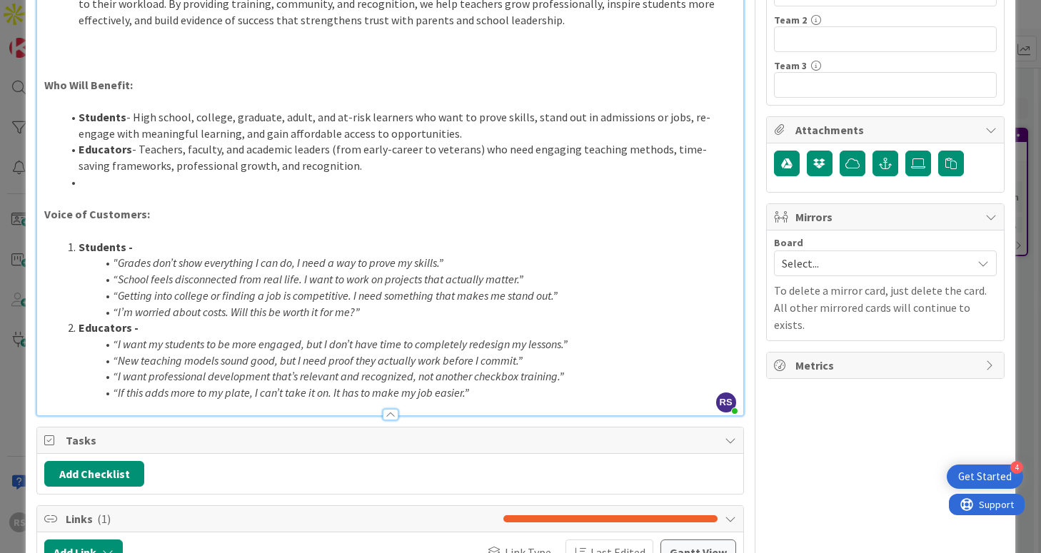
click at [334, 149] on li "Educators - Teachers, faculty, and academic leaders (from early-career to veter…" at bounding box center [398, 157] width 674 height 32
click at [170, 174] on li at bounding box center [398, 182] width 674 height 16
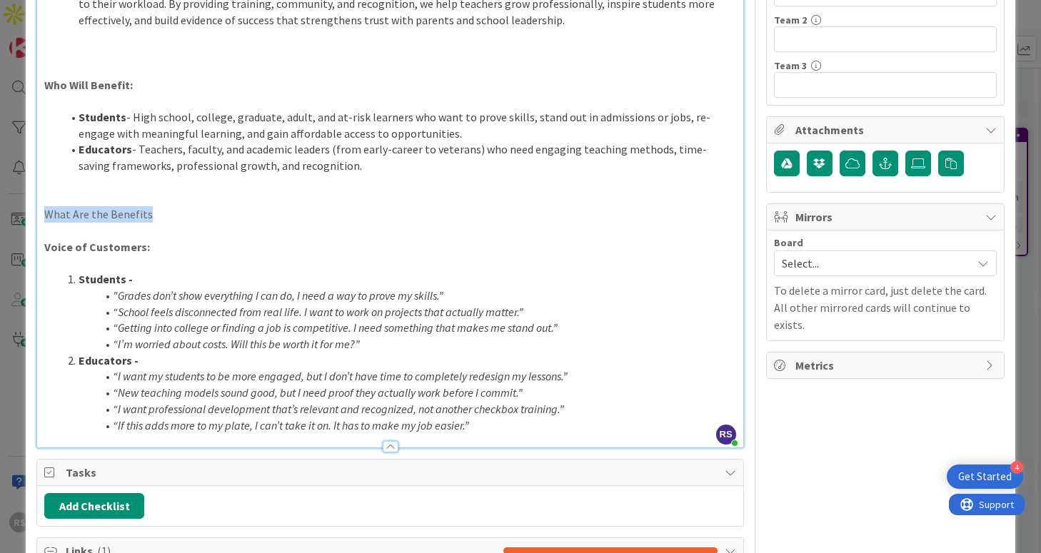
drag, startPoint x: 154, startPoint y: 199, endPoint x: 32, endPoint y: 198, distance: 122.1
click at [31, 198] on div "ID 4610 Lab Nested WorkFLOW: Workshop Discovery Title 43 / 128 L-EAF: Assemblin…" at bounding box center [520, 407] width 989 height 1695
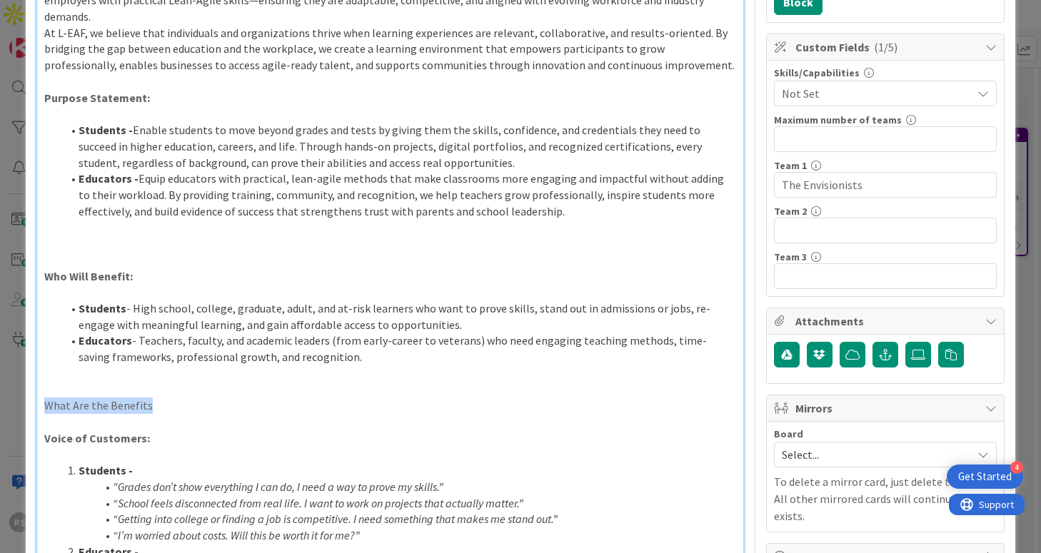
scroll to position [0, 0]
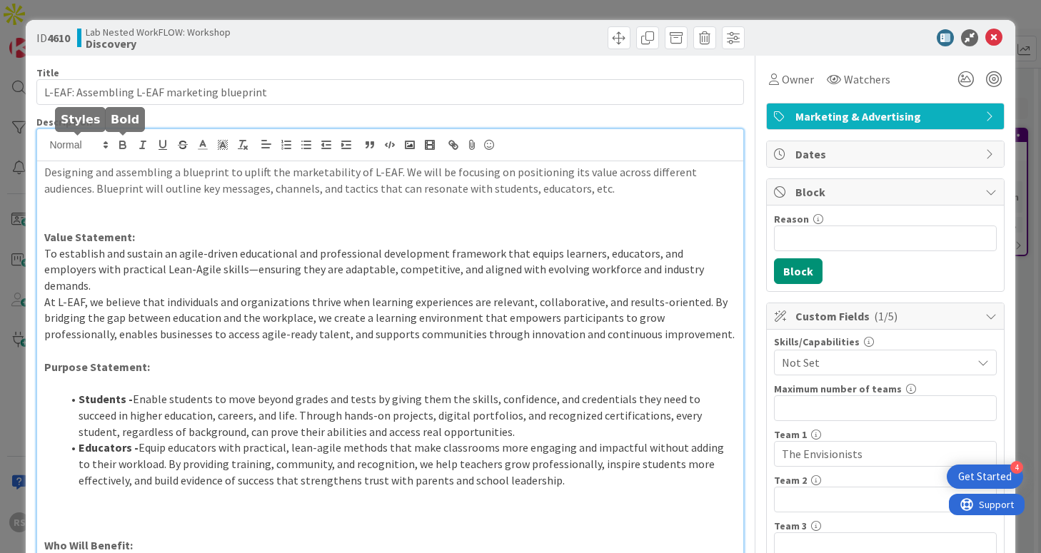
click at [125, 146] on icon "button" at bounding box center [123, 147] width 6 height 4
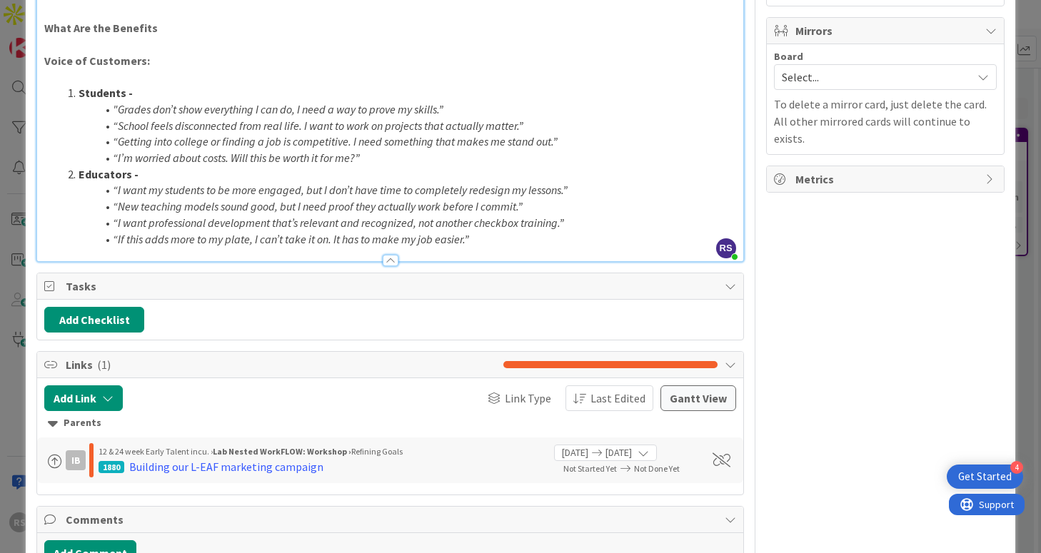
scroll to position [648, 0]
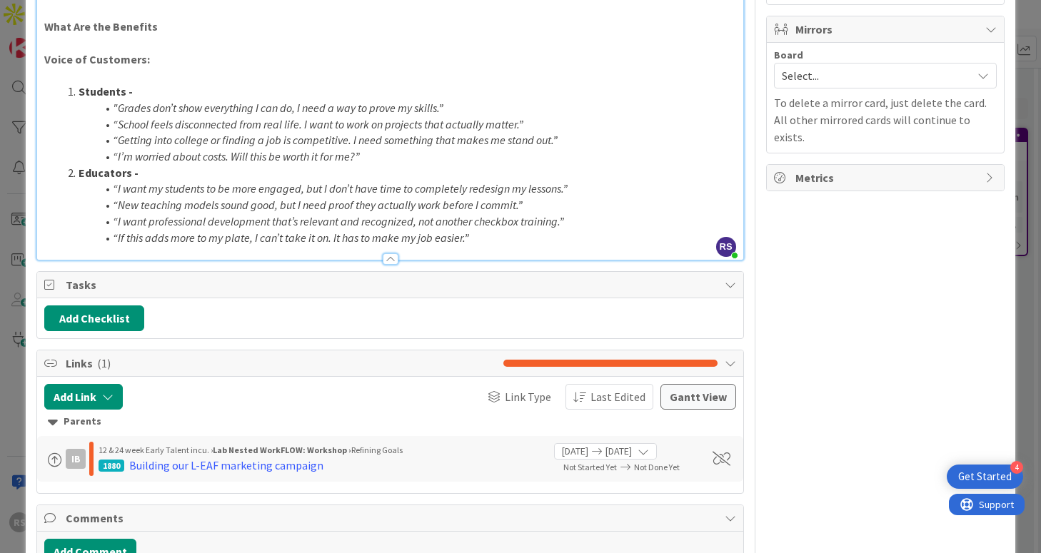
click at [185, 35] on p at bounding box center [389, 43] width 691 height 16
click at [173, 19] on p "What Are the Benefits" at bounding box center [389, 27] width 691 height 16
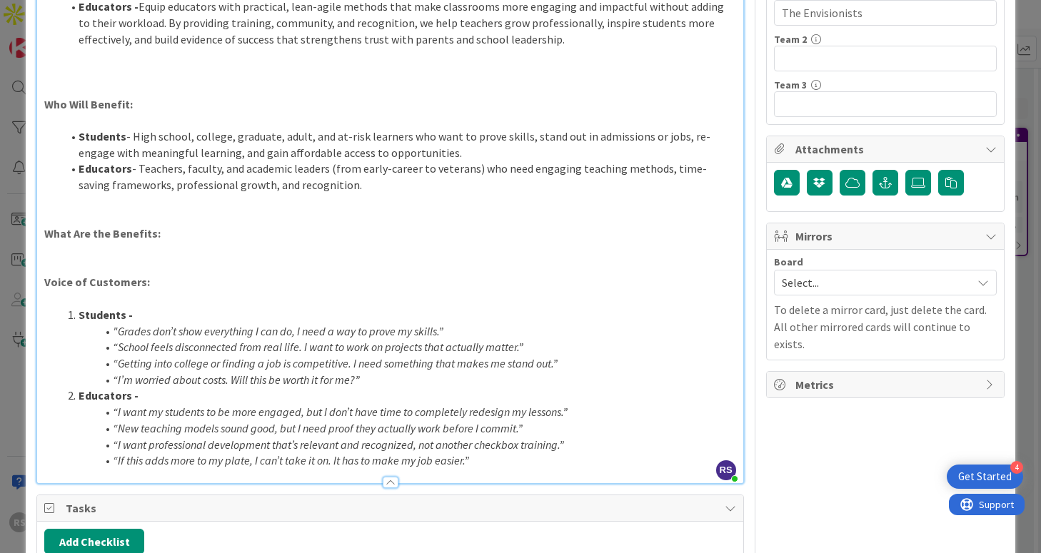
scroll to position [455, 0]
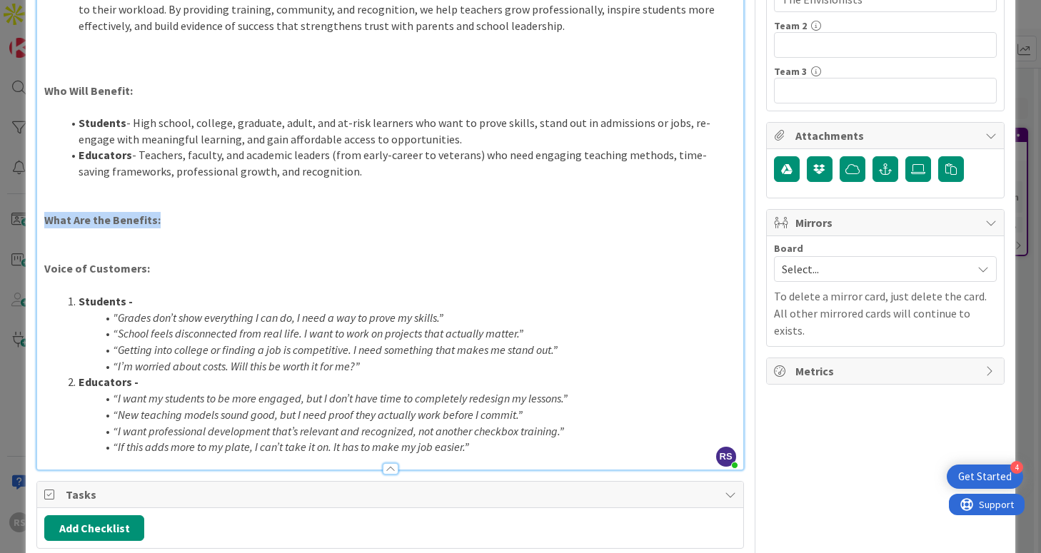
drag, startPoint x: 203, startPoint y: 206, endPoint x: 21, endPoint y: 209, distance: 182.8
click at [21, 209] on div "ID 4610 Lab Nested WorkFLOW: Workshop Discovery Title 43 / 128 L-EAF: Assemblin…" at bounding box center [520, 276] width 1041 height 553
click at [68, 228] on p at bounding box center [389, 236] width 691 height 16
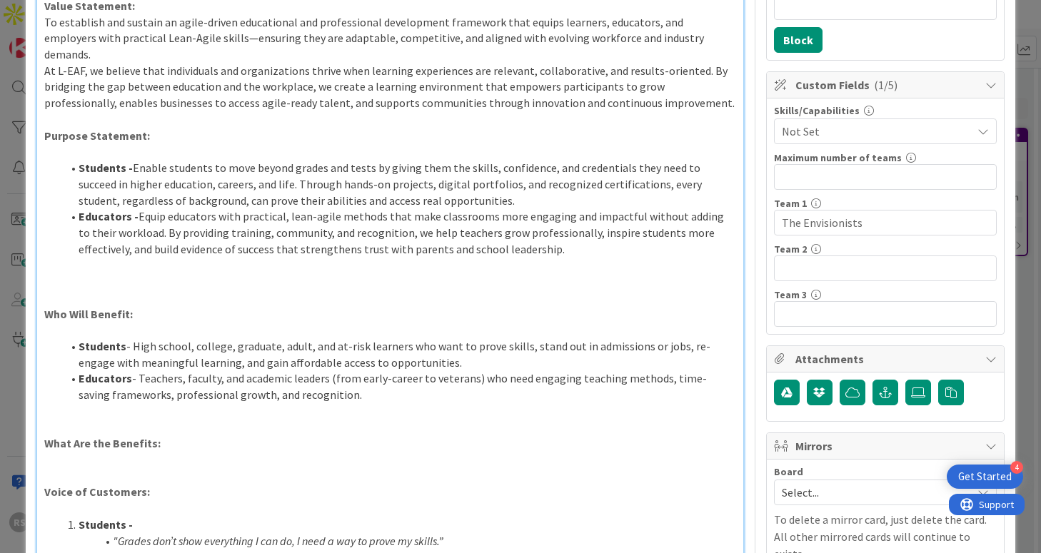
scroll to position [0, 0]
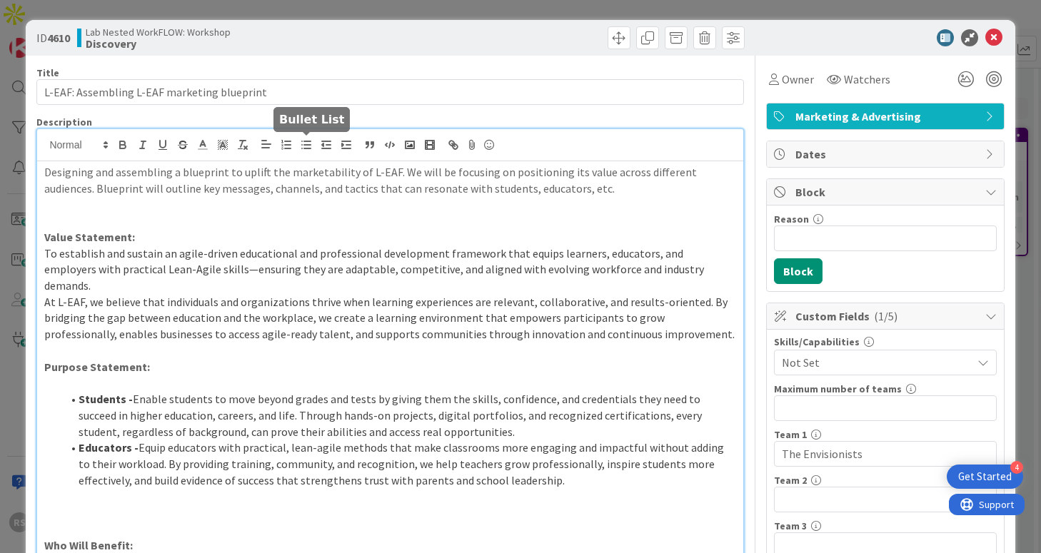
click at [302, 141] on line "button" at bounding box center [302, 141] width 0 height 0
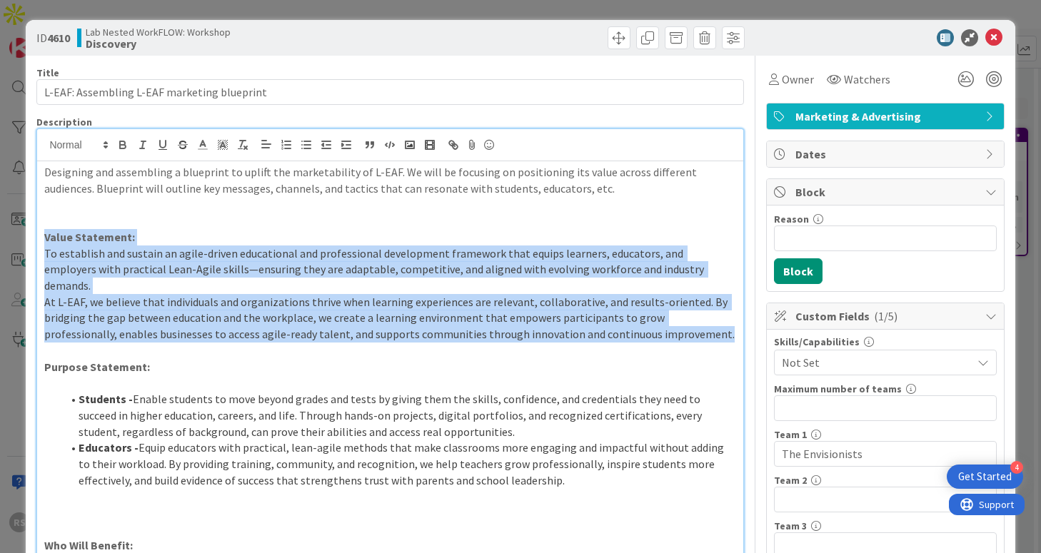
drag, startPoint x: 45, startPoint y: 243, endPoint x: 658, endPoint y: 320, distance: 618.0
copy div "Value Statement: To establish and sustain an agile-driven educational and profe…"
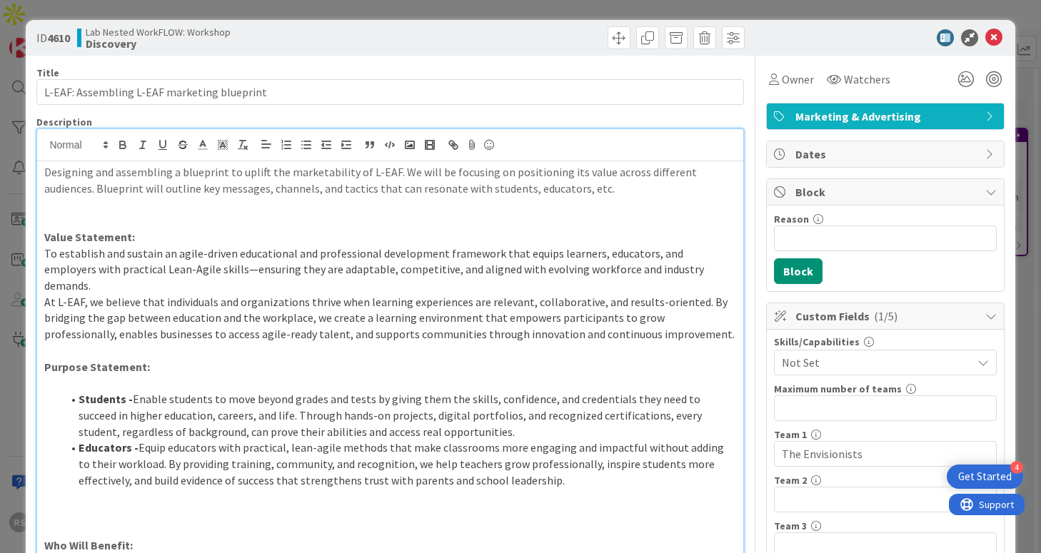
click at [610, 391] on li "Students - Enable students to move beyond grades and tests by giving them the s…" at bounding box center [398, 415] width 674 height 49
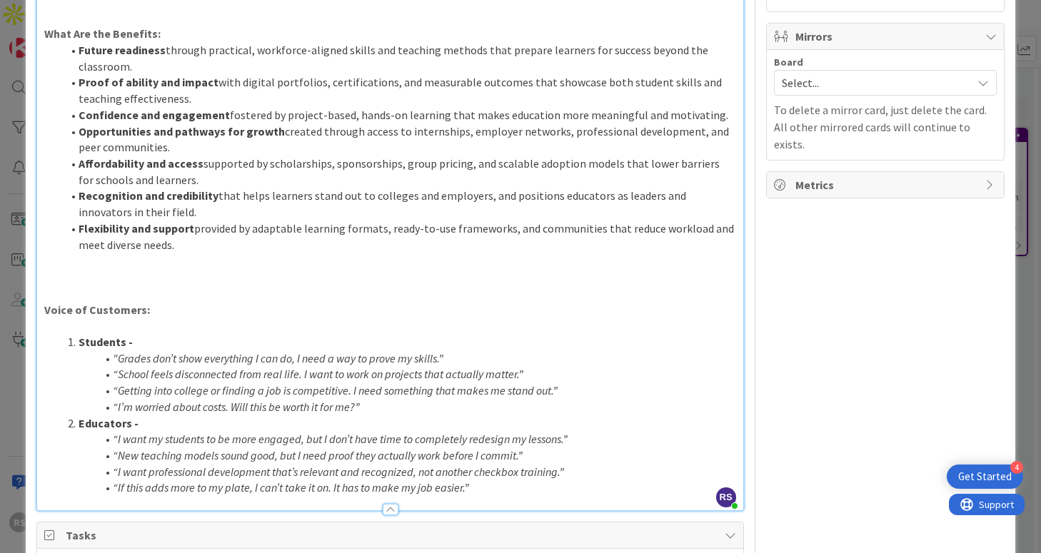
scroll to position [664, 0]
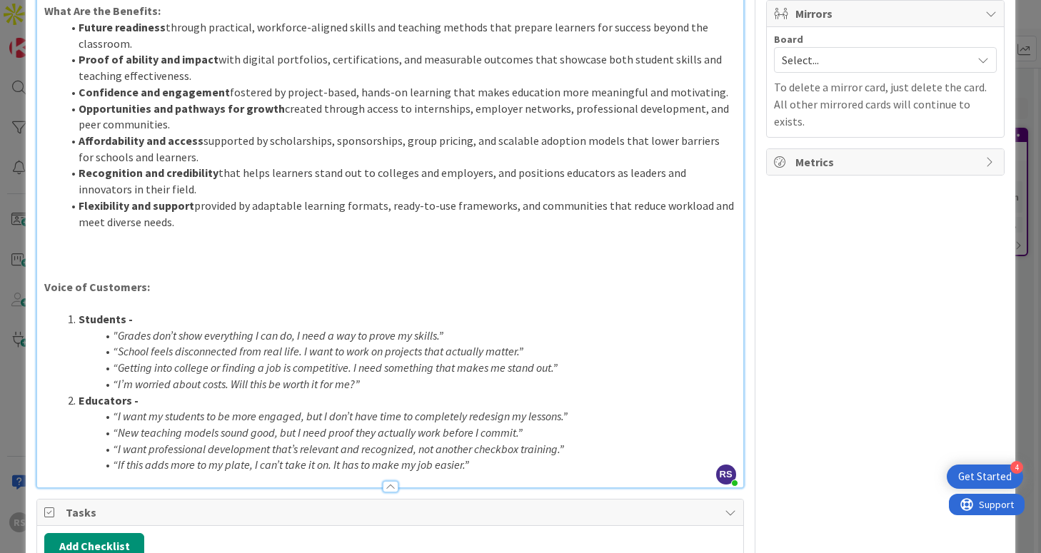
click at [227, 246] on p at bounding box center [389, 254] width 691 height 16
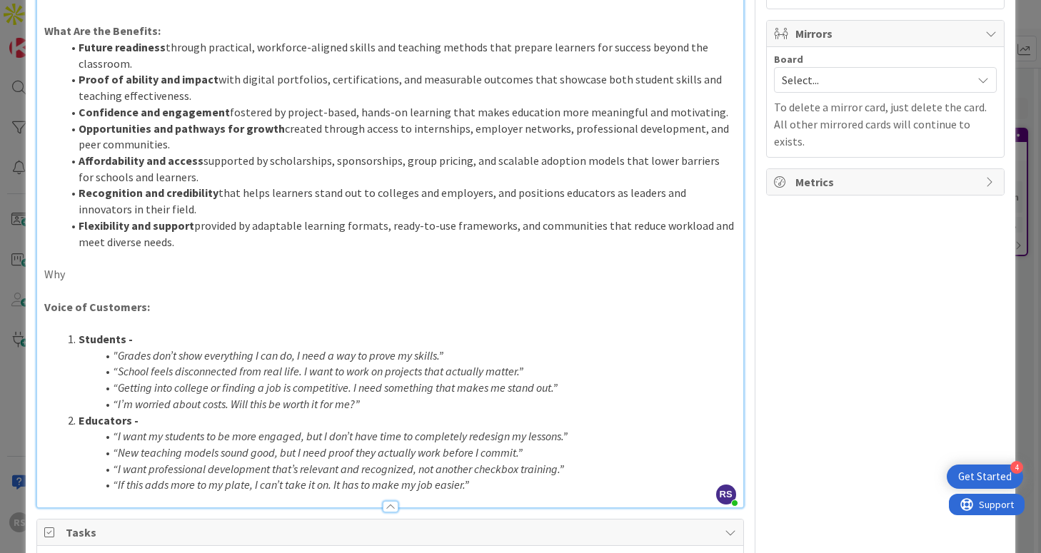
scroll to position [645, 0]
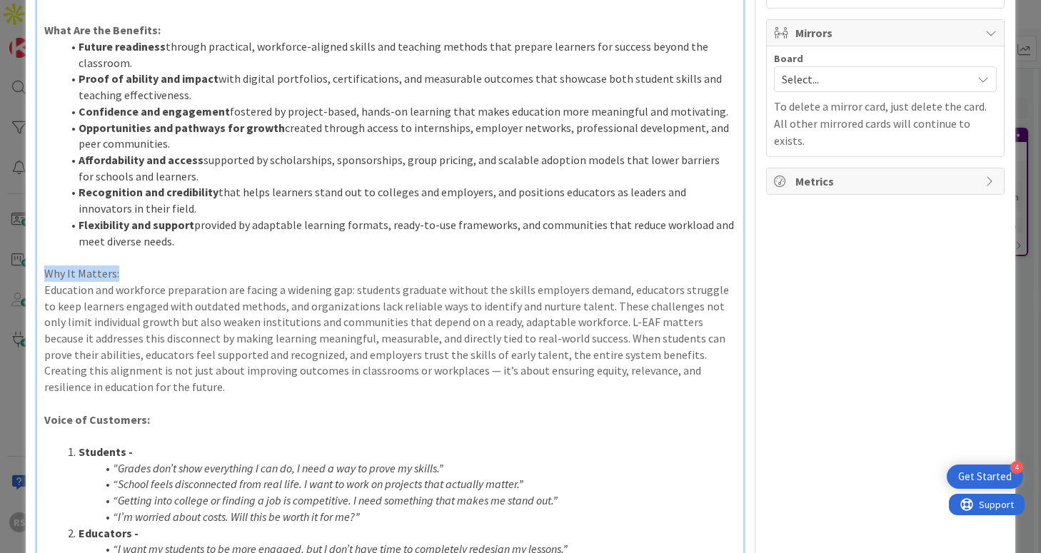
drag, startPoint x: 134, startPoint y: 256, endPoint x: 24, endPoint y: 256, distance: 110.7
click at [24, 256] on div "ID 4610 Lab Nested WorkFLOW: Workshop Discovery Title 43 / 128 L-EAF: Assemblin…" at bounding box center [520, 276] width 1041 height 553
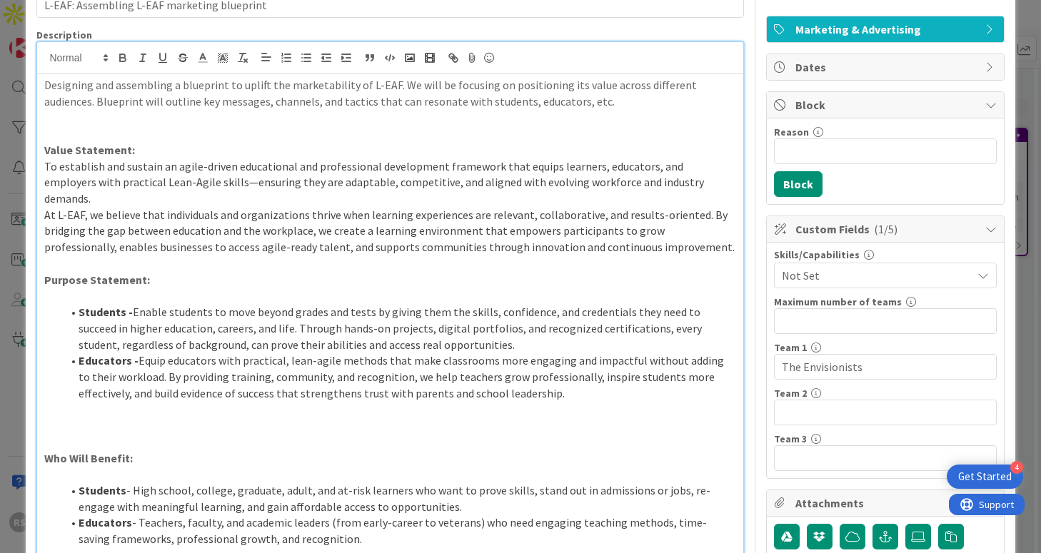
scroll to position [74, 0]
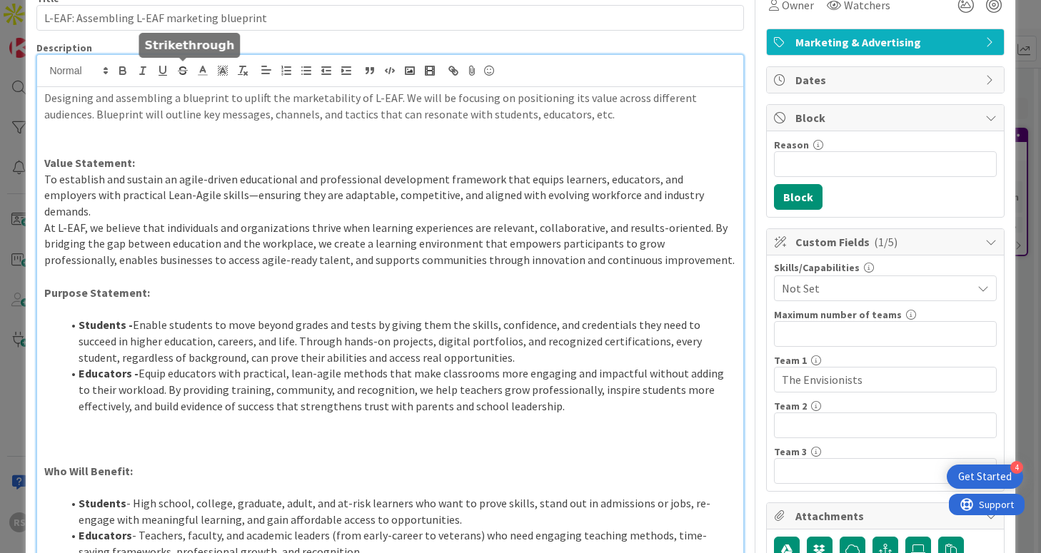
click at [127, 66] on icon "button" at bounding box center [122, 70] width 13 height 13
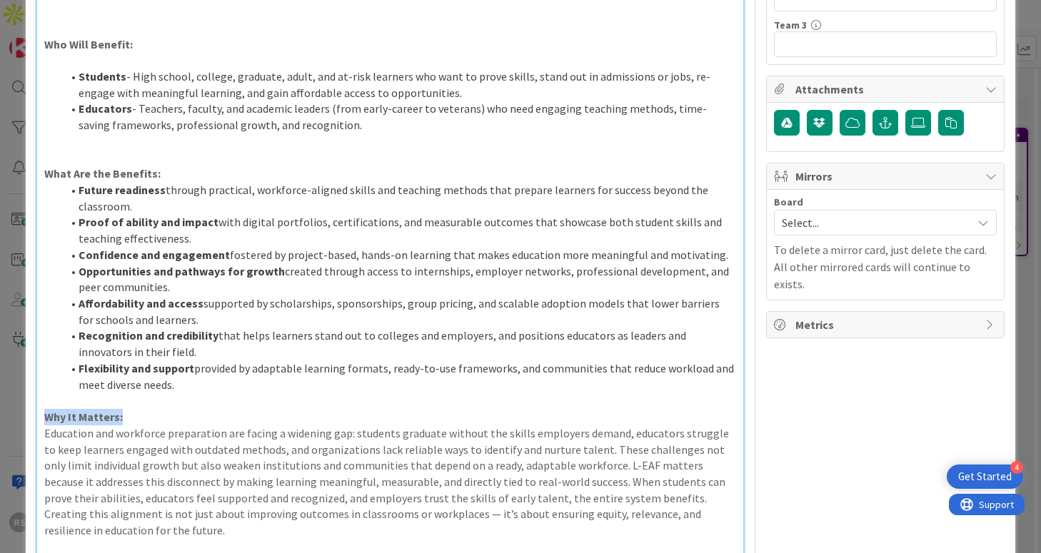
scroll to position [667, 0]
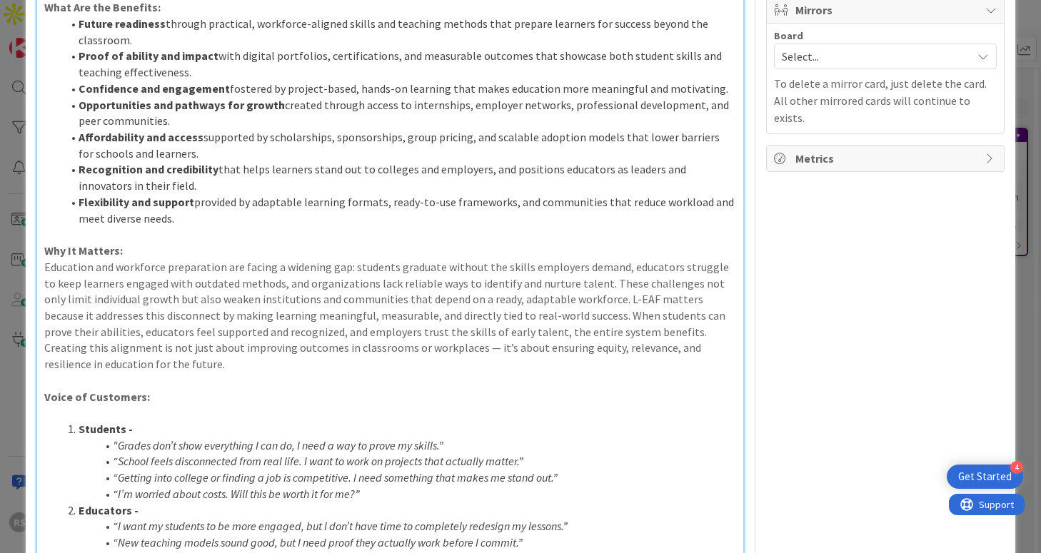
click at [221, 243] on p "Why It Matters:" at bounding box center [389, 251] width 691 height 16
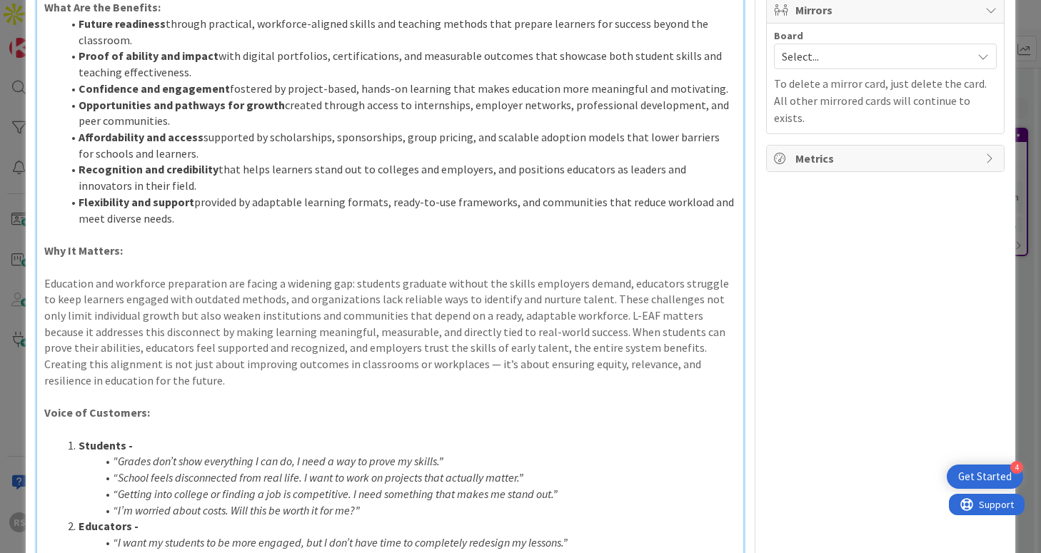
click at [252, 259] on p at bounding box center [389, 267] width 691 height 16
click at [423, 348] on p "Education and workforce preparation are facing a widening gap: students graduat…" at bounding box center [389, 333] width 691 height 114
click at [573, 298] on p "Education and workforce preparation are facing a widening gap: students graduat…" at bounding box center [389, 333] width 691 height 114
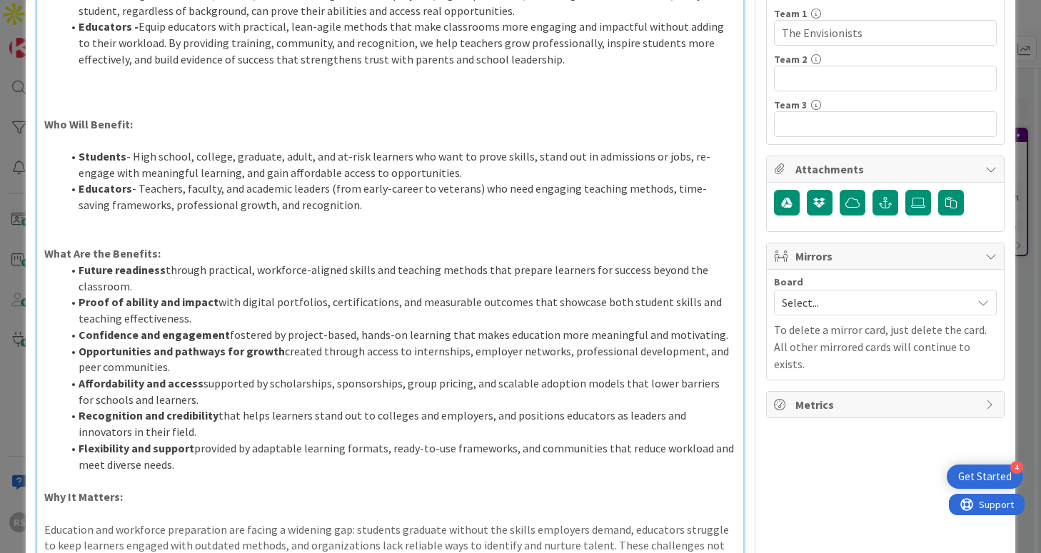
scroll to position [0, 0]
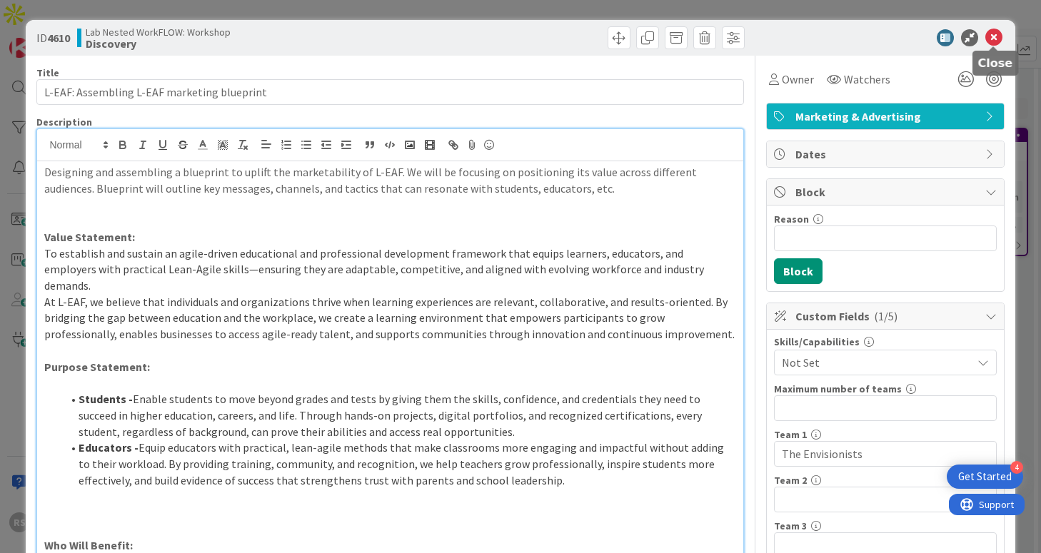
click at [993, 36] on icon at bounding box center [993, 37] width 17 height 17
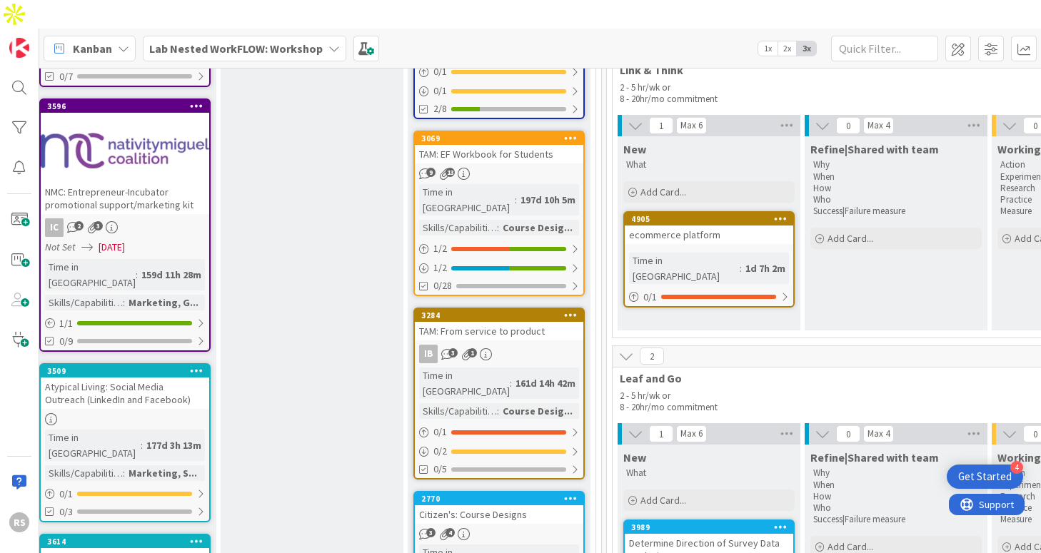
scroll to position [1581, 1717]
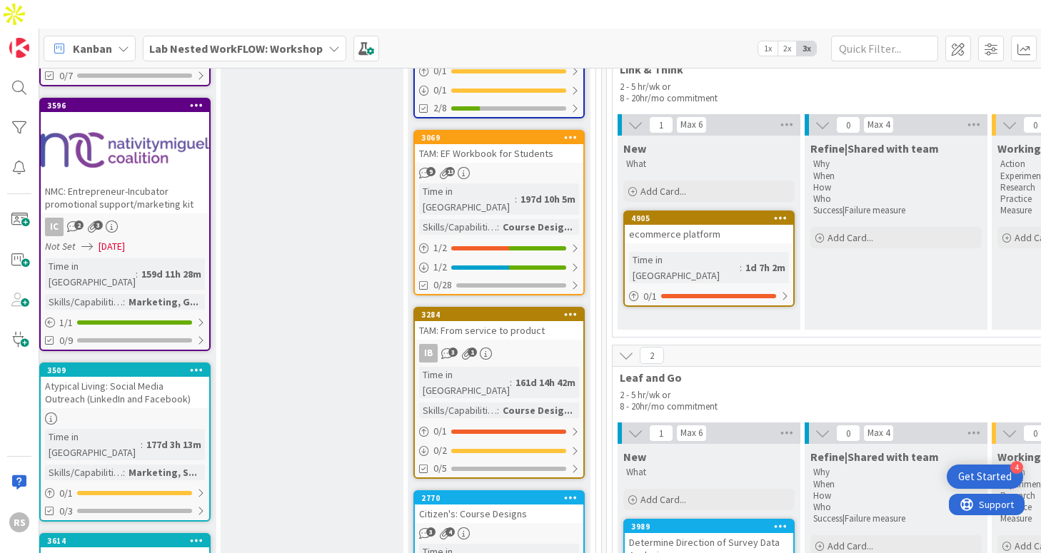
click at [543, 505] on div "Citizen's: Course Designs" at bounding box center [499, 514] width 168 height 19
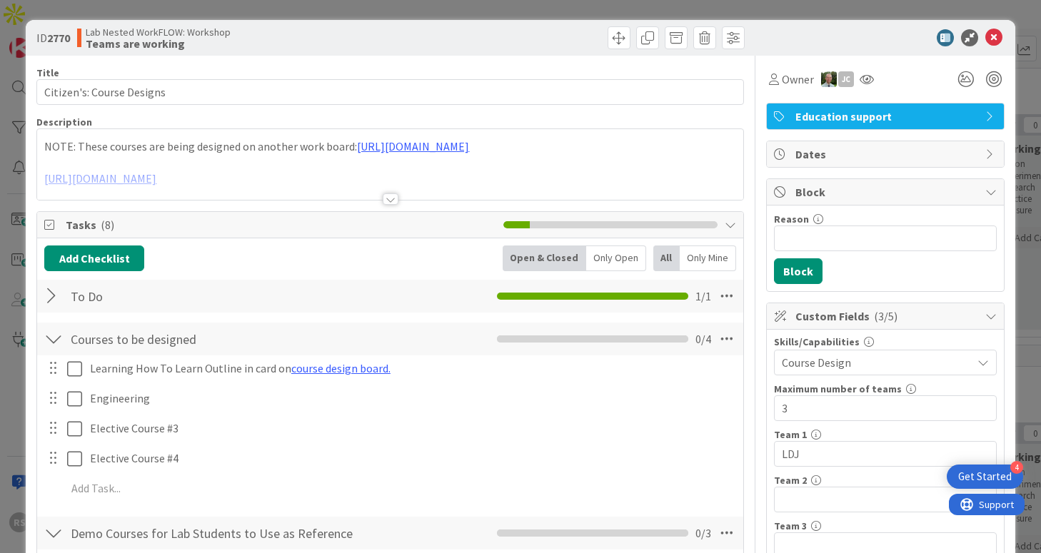
click at [392, 201] on div at bounding box center [391, 198] width 16 height 11
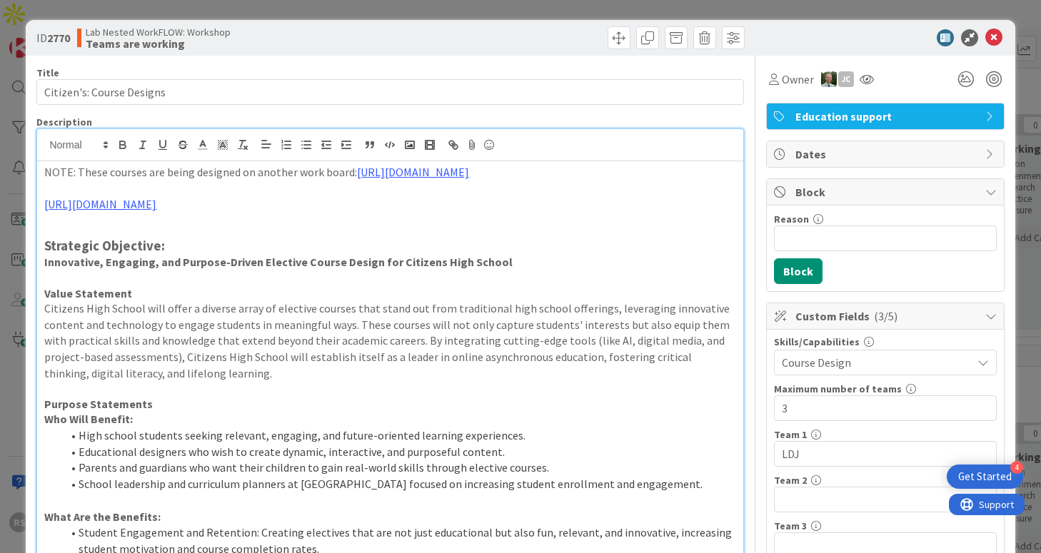
click at [999, 36] on icon at bounding box center [993, 37] width 17 height 17
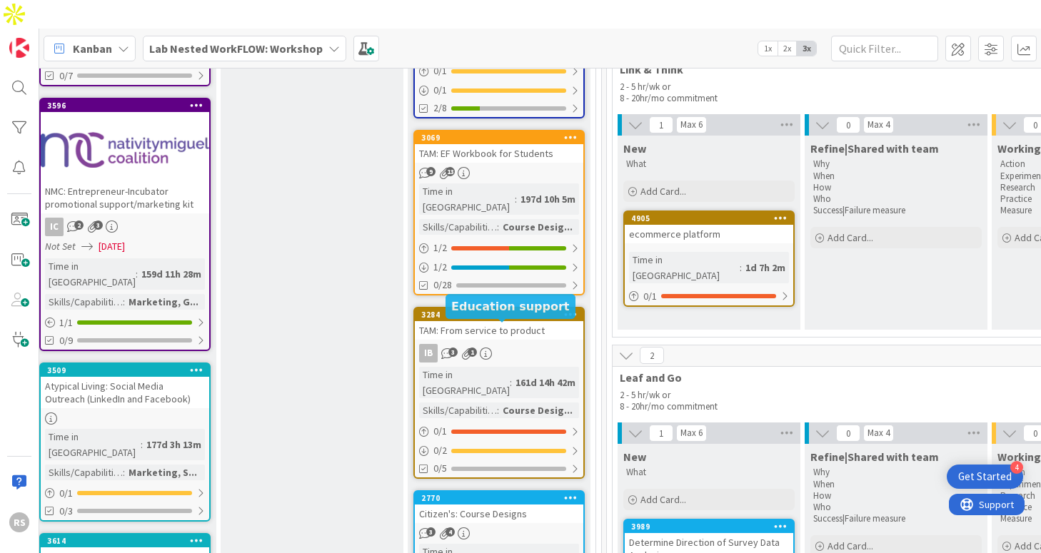
click at [508, 505] on div "Citizen's: Course Designs" at bounding box center [499, 514] width 168 height 19
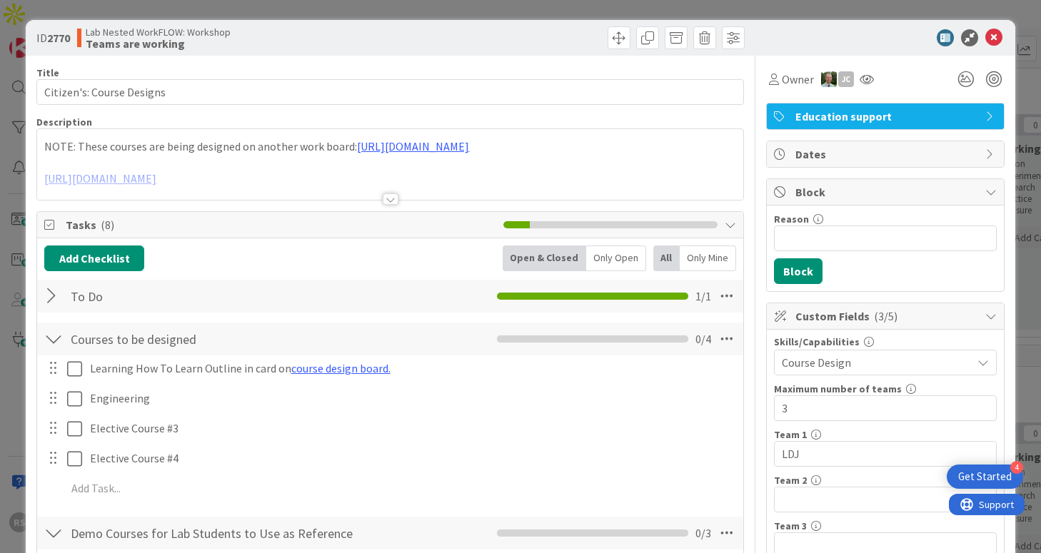
click at [390, 200] on div at bounding box center [391, 198] width 16 height 11
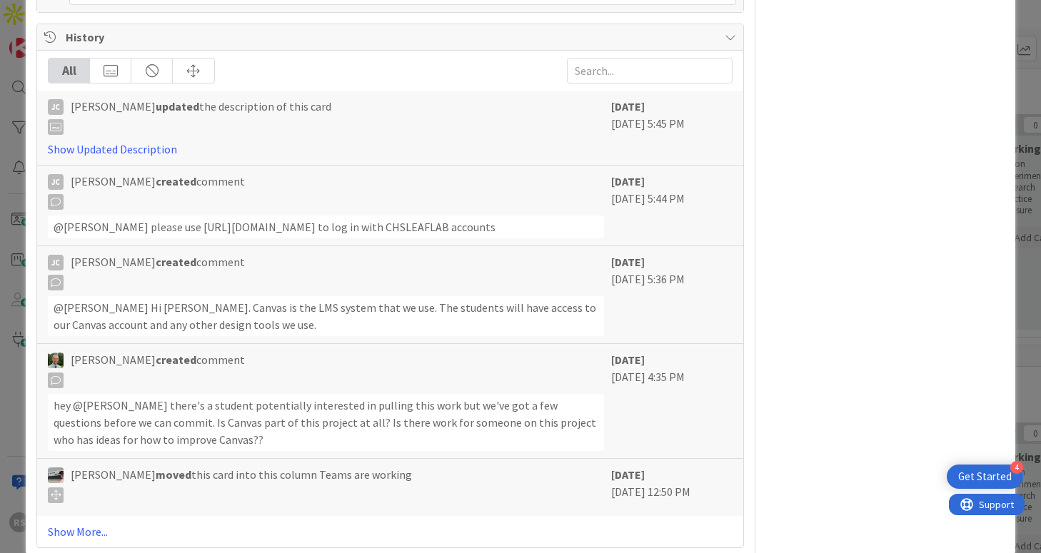
scroll to position [2433, 0]
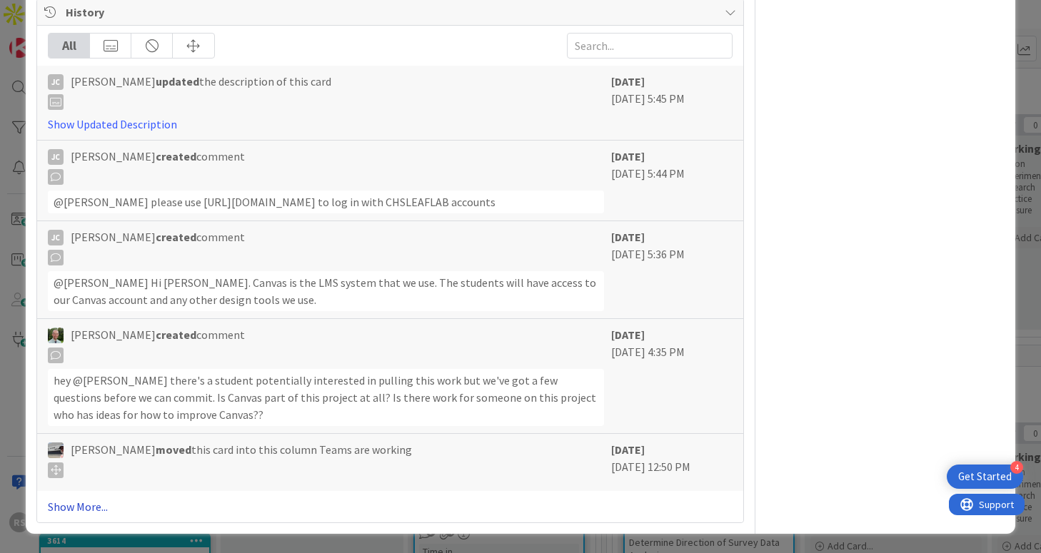
click at [93, 503] on link "Show More..." at bounding box center [390, 506] width 684 height 17
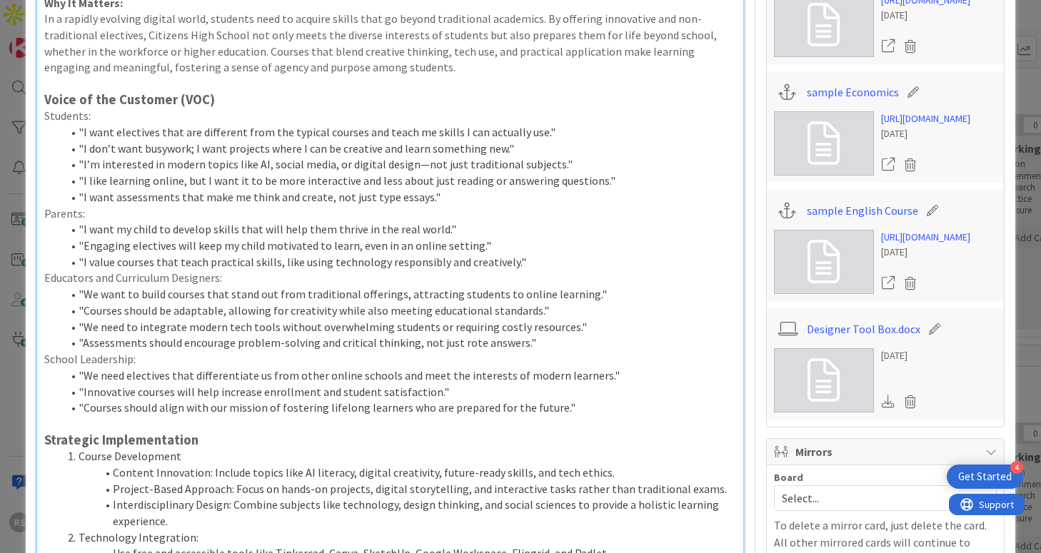
scroll to position [0, 0]
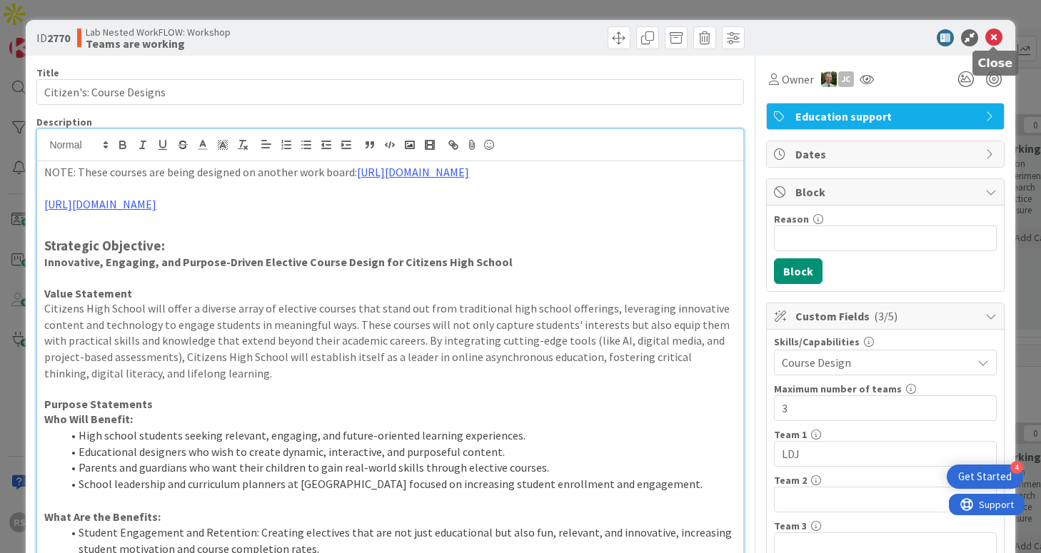
click at [999, 39] on icon at bounding box center [993, 37] width 17 height 17
